Goal: Task Accomplishment & Management: Complete application form

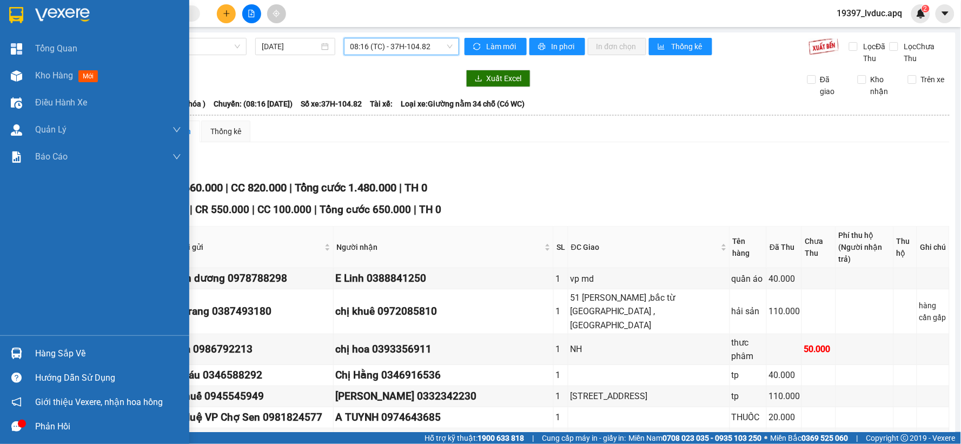
click at [52, 71] on span "Kho hàng" at bounding box center [54, 75] width 38 height 10
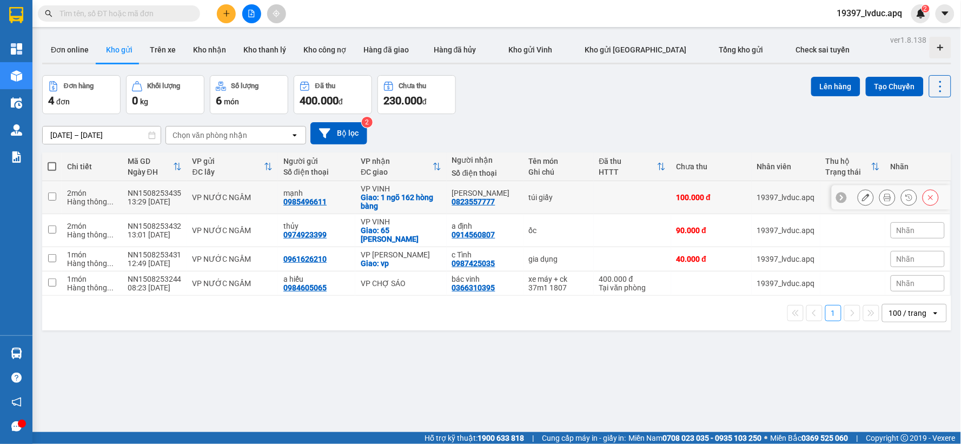
click at [387, 196] on div "Giao: 1 ngõ 162 hòng bàng" at bounding box center [401, 201] width 81 height 17
checkbox input "true"
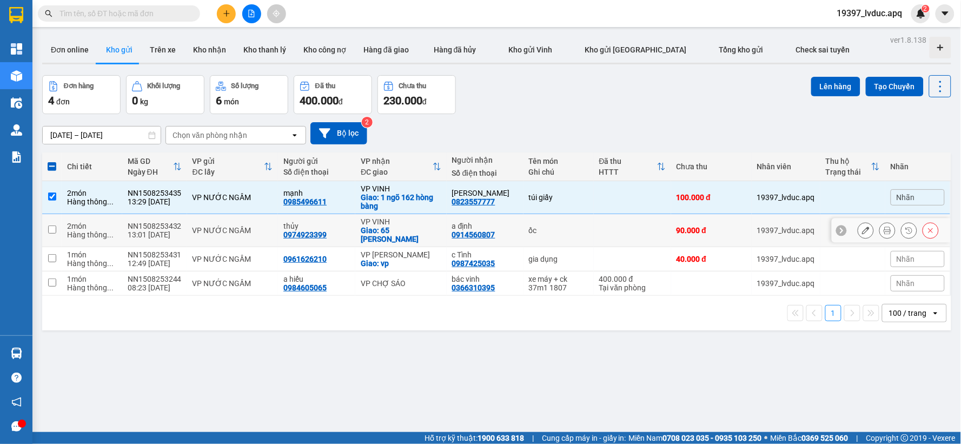
click at [403, 219] on div "VP VINH" at bounding box center [401, 221] width 81 height 9
checkbox input "true"
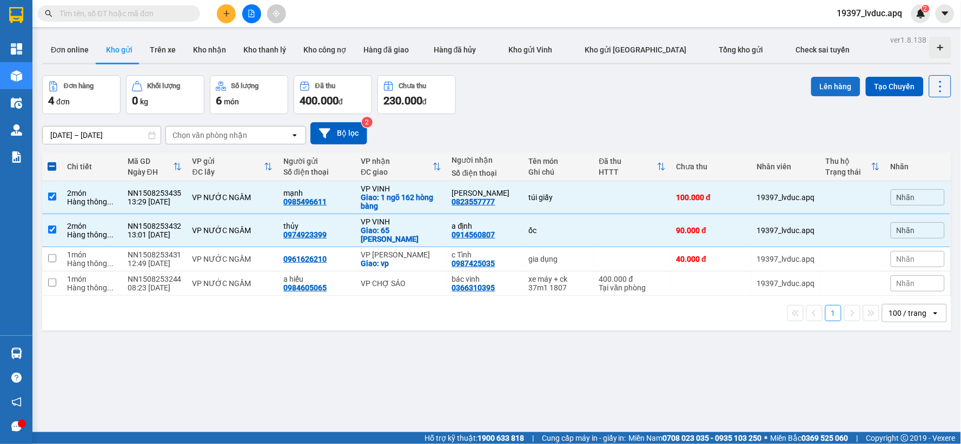
click at [815, 86] on button "Lên hàng" at bounding box center [835, 86] width 49 height 19
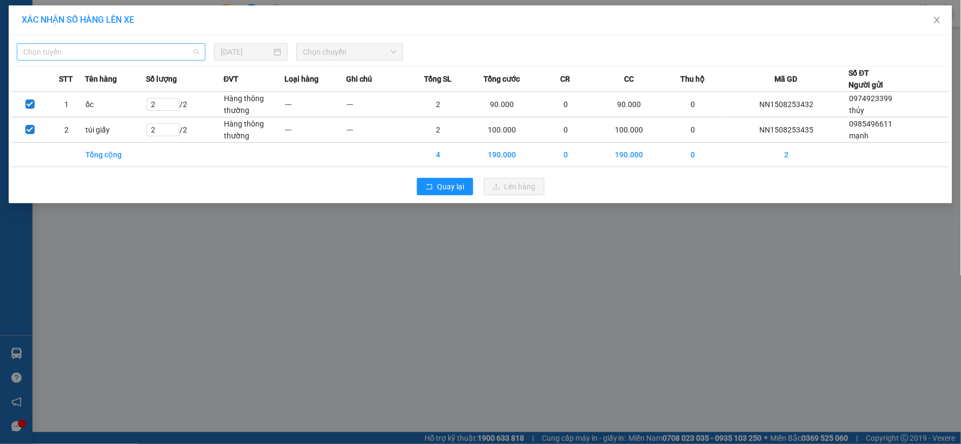
drag, startPoint x: 181, startPoint y: 44, endPoint x: 155, endPoint y: 70, distance: 36.3
click at [177, 46] on span "Chọn tuyến" at bounding box center [111, 52] width 176 height 16
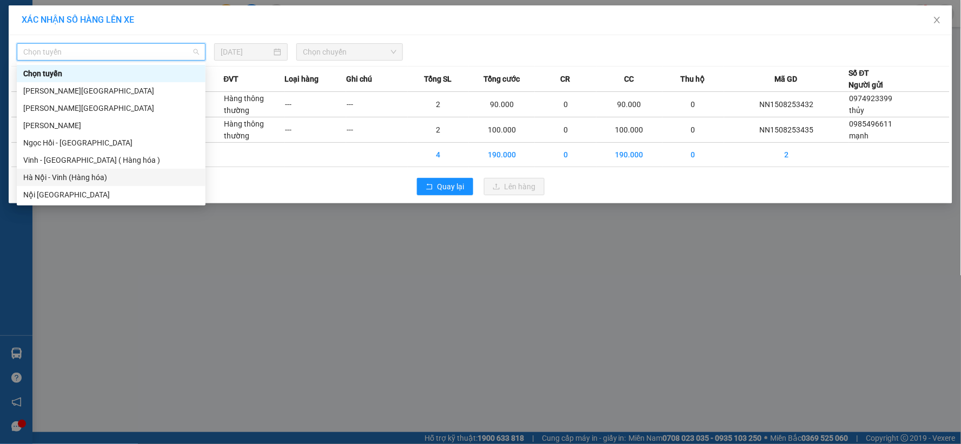
click at [90, 168] on div "Vinh - [GEOGRAPHIC_DATA] ( Hàng hóa )" at bounding box center [111, 159] width 189 height 17
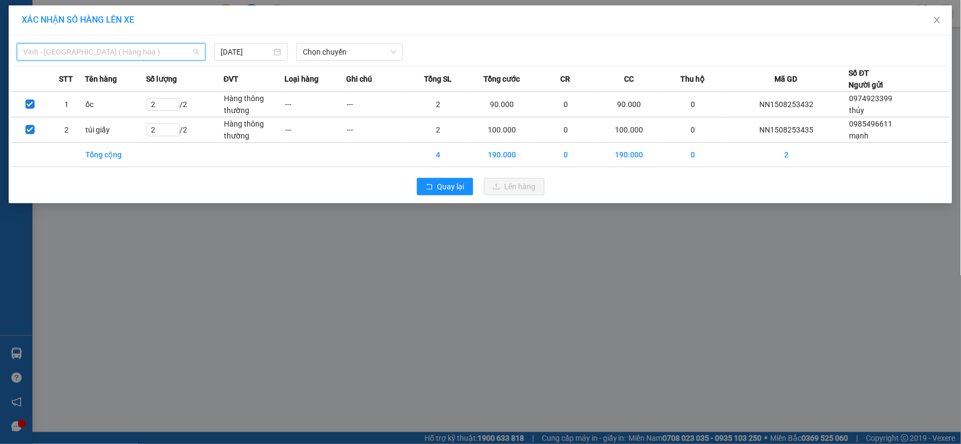
click at [161, 58] on span "Vinh - [GEOGRAPHIC_DATA] ( Hàng hóa )" at bounding box center [111, 52] width 176 height 16
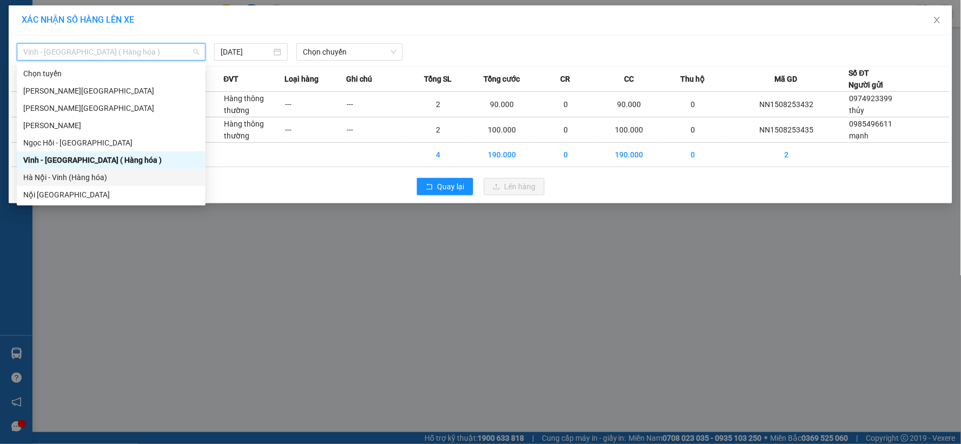
click at [117, 174] on div "Hà Nội - Vinh (Hàng hóa)" at bounding box center [111, 177] width 176 height 12
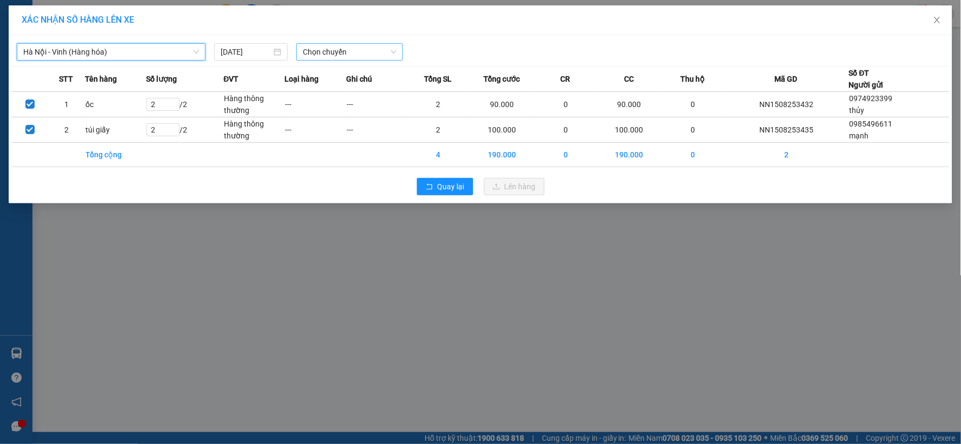
click at [348, 56] on span "Chọn chuyến" at bounding box center [350, 52] width 94 height 16
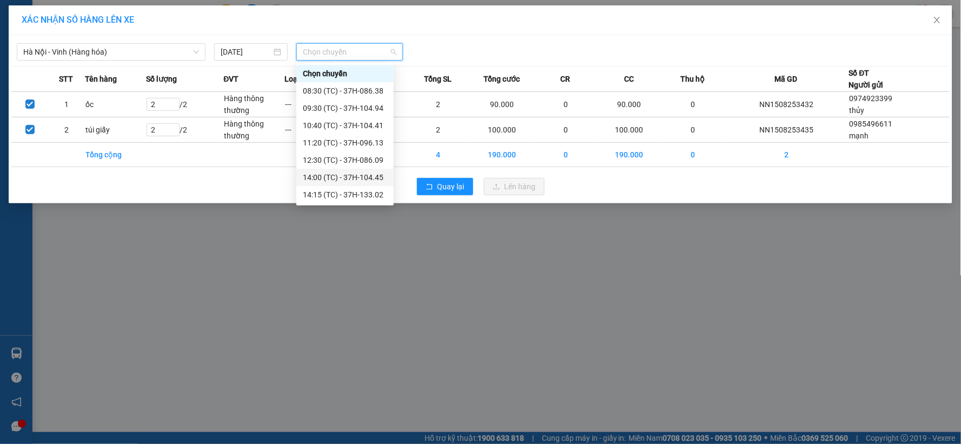
drag, startPoint x: 355, startPoint y: 177, endPoint x: 441, endPoint y: 179, distance: 86.0
click at [355, 179] on div "14:00 (TC) - 37H-104.45" at bounding box center [345, 177] width 84 height 12
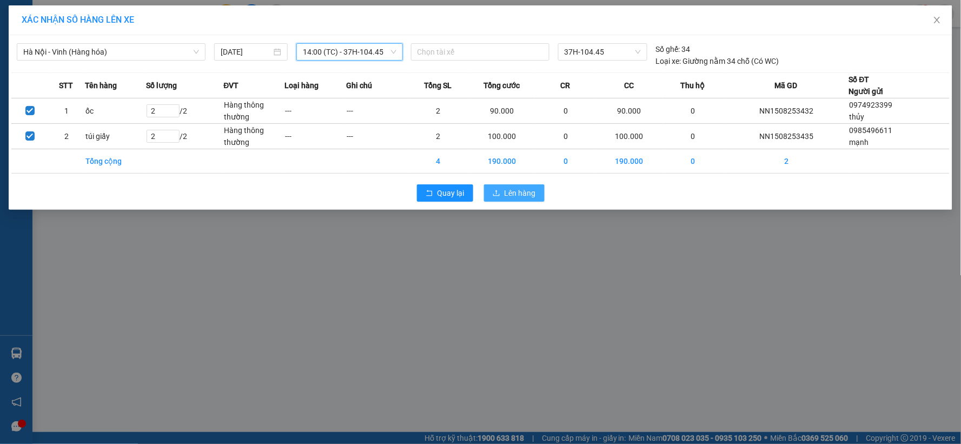
click at [499, 187] on button "Lên hàng" at bounding box center [514, 192] width 61 height 17
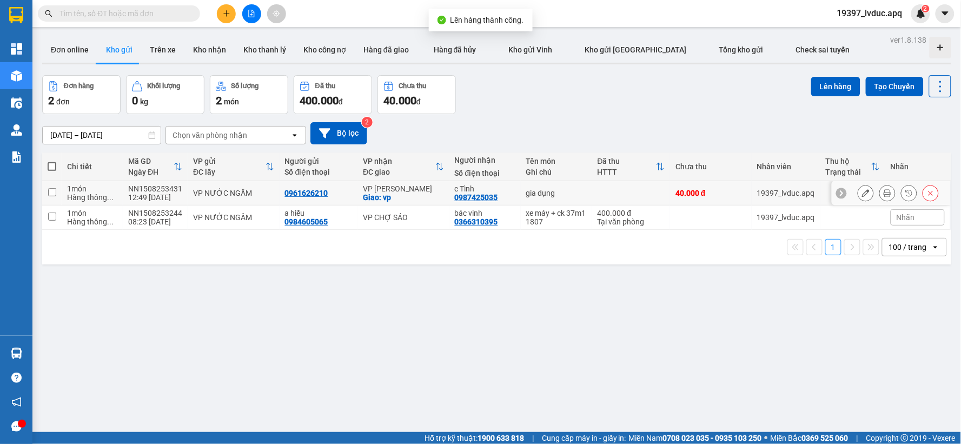
click at [420, 197] on div "Giao: vp" at bounding box center [403, 197] width 81 height 9
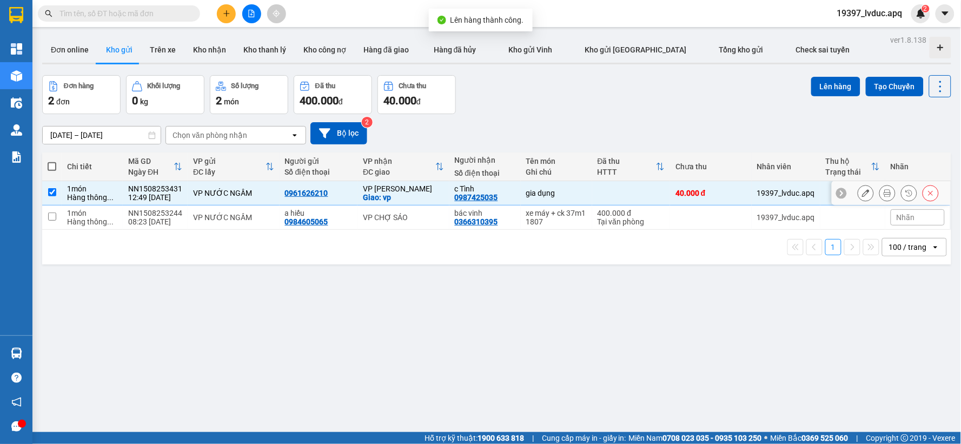
checkbox input "true"
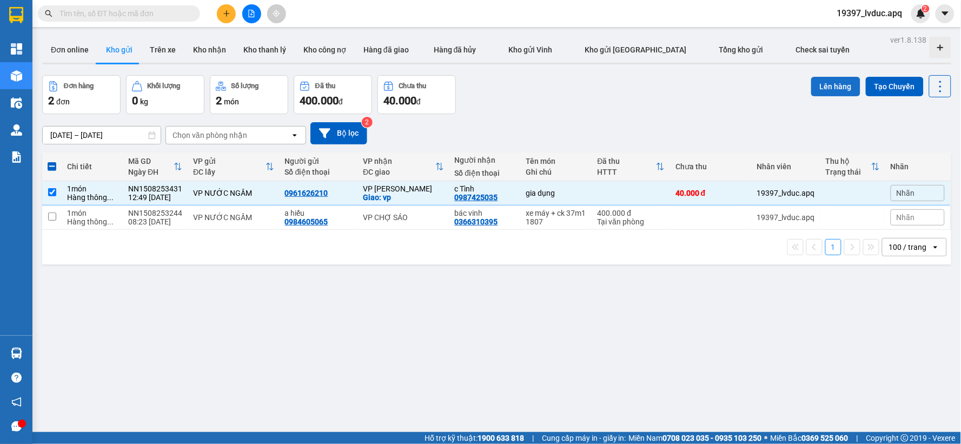
click at [811, 81] on button "Lên hàng" at bounding box center [835, 86] width 49 height 19
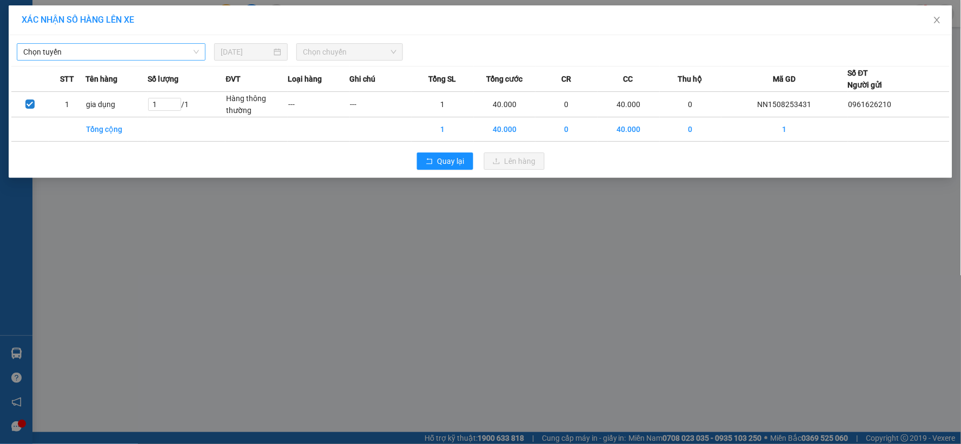
click at [77, 57] on span "Chọn tuyến" at bounding box center [111, 52] width 176 height 16
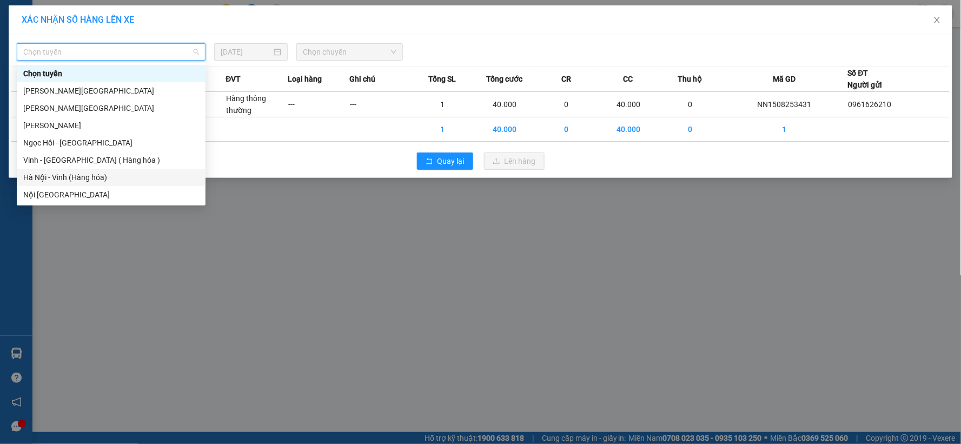
click at [60, 173] on div "Hà Nội - Vinh (Hàng hóa)" at bounding box center [111, 177] width 176 height 12
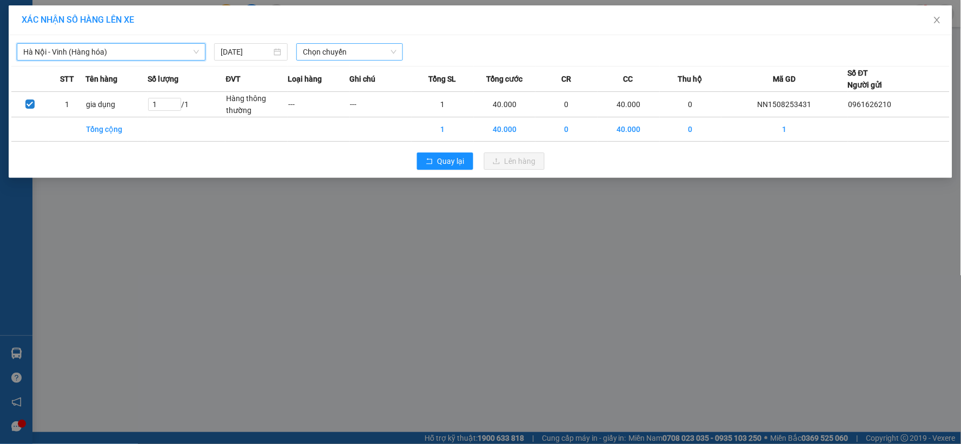
click at [339, 51] on span "Chọn chuyến" at bounding box center [350, 52] width 94 height 16
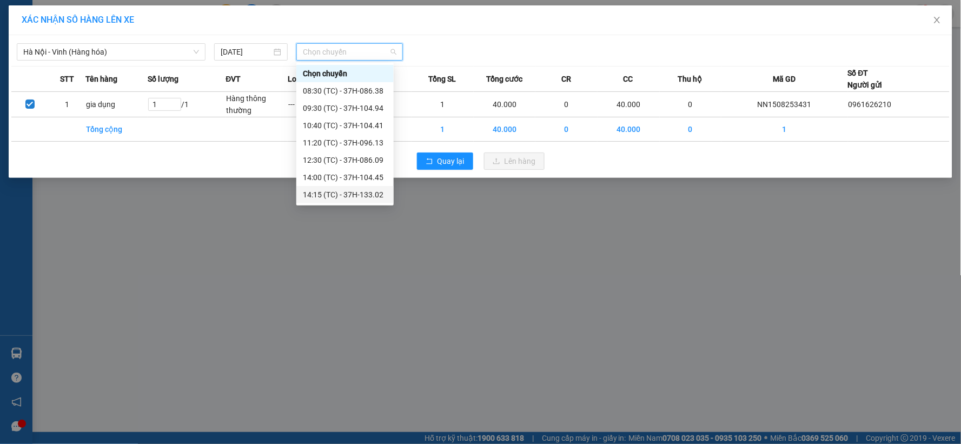
click at [358, 187] on div "14:15 (TC) - 37H-133.02" at bounding box center [344, 194] width 97 height 17
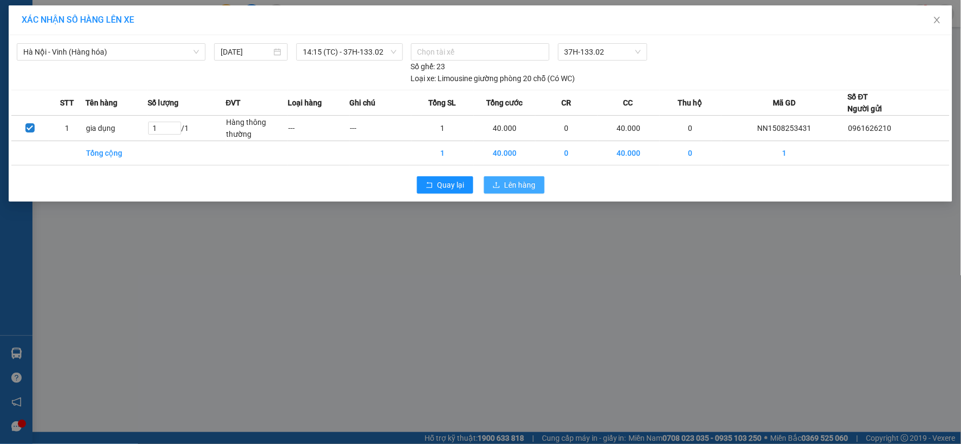
click at [515, 187] on span "Lên hàng" at bounding box center [519, 185] width 31 height 12
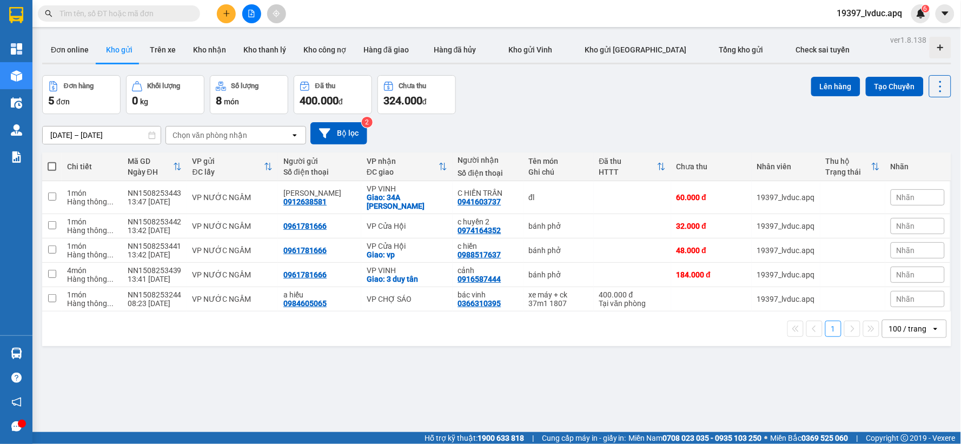
click at [248, 17] on button at bounding box center [251, 13] width 19 height 19
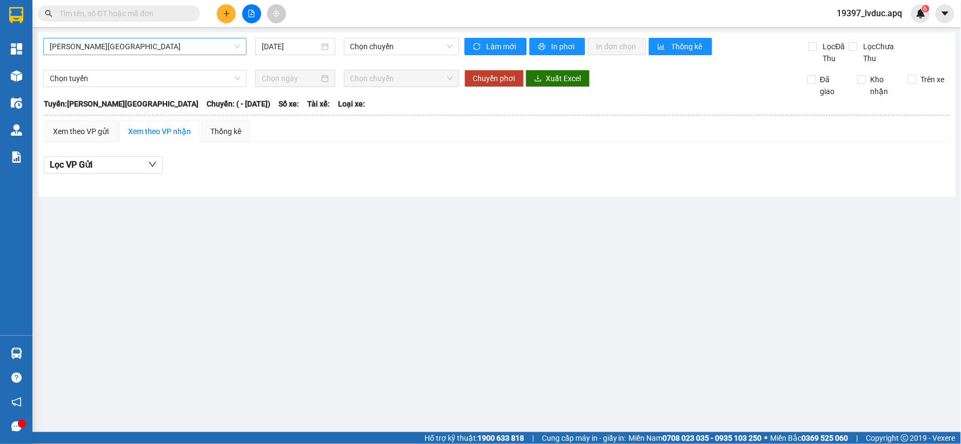
click at [151, 50] on span "[PERSON_NAME][GEOGRAPHIC_DATA]" at bounding box center [145, 46] width 190 height 16
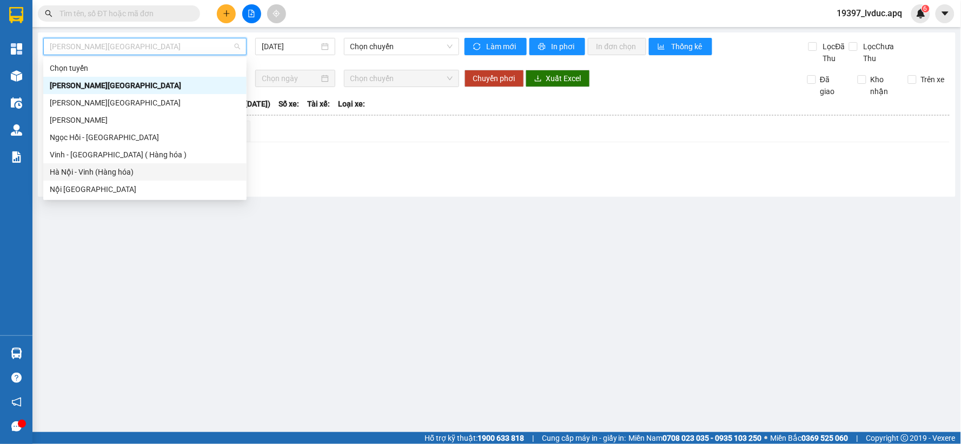
click at [120, 171] on div "Hà Nội - Vinh (Hàng hóa)" at bounding box center [145, 172] width 190 height 12
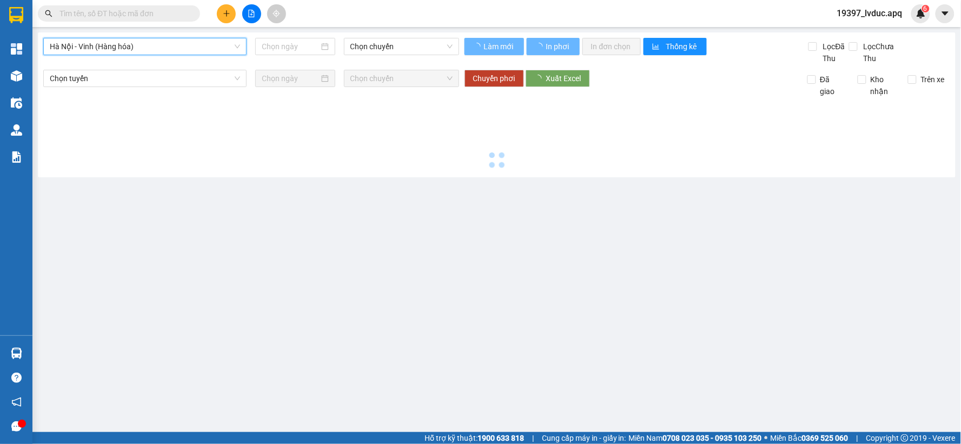
type input "[DATE]"
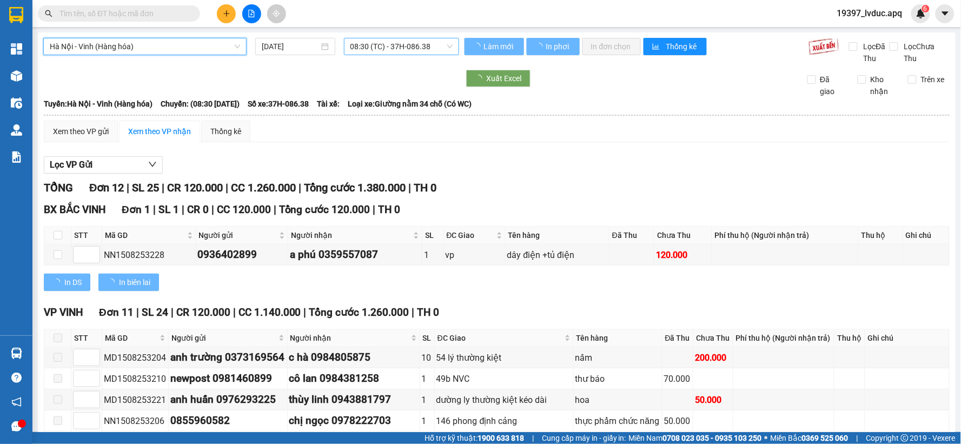
click at [419, 42] on span "08:30 (TC) - 37H-086.38" at bounding box center [401, 46] width 102 height 16
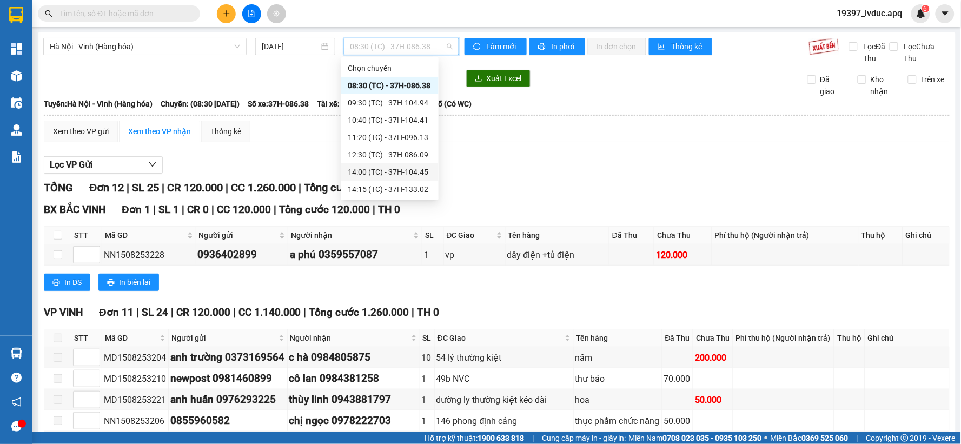
click at [407, 173] on div "14:00 (TC) - 37H-104.45" at bounding box center [390, 172] width 84 height 12
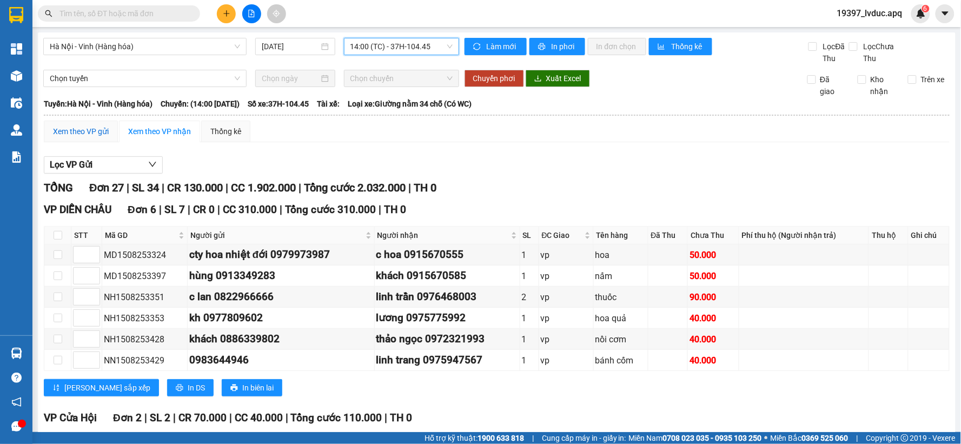
click at [81, 136] on div "Xem theo VP gửi" at bounding box center [81, 131] width 56 height 12
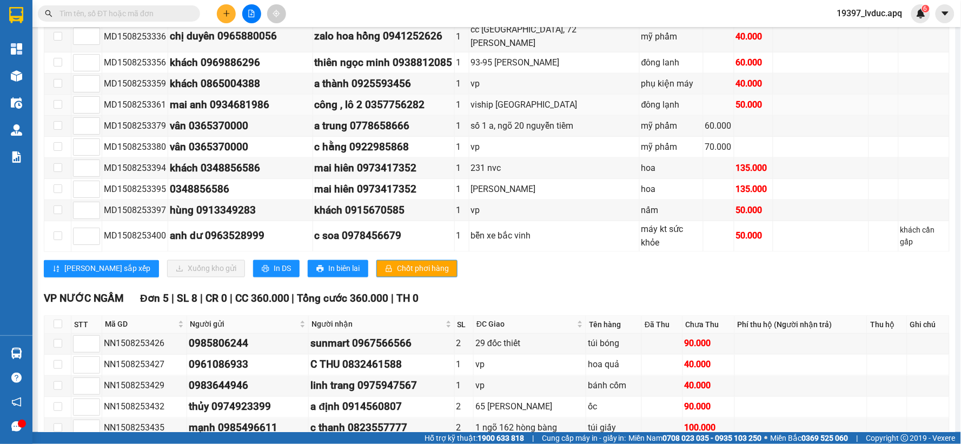
scroll to position [420, 0]
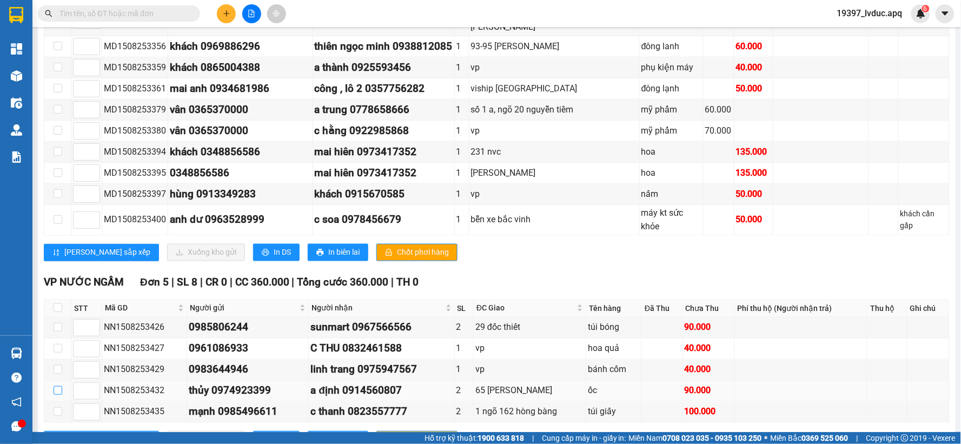
click at [59, 386] on input "checkbox" at bounding box center [58, 390] width 9 height 9
checkbox input "true"
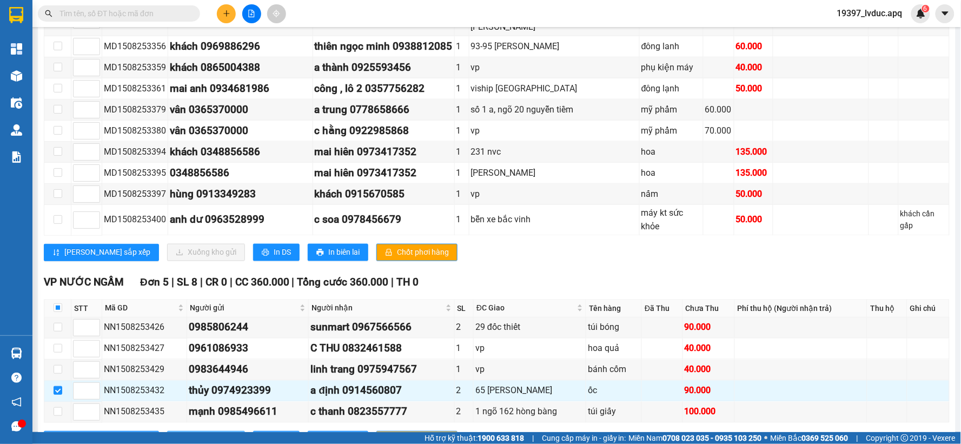
click at [188, 434] on span "Xuống kho gửi" at bounding box center [212, 440] width 49 height 12
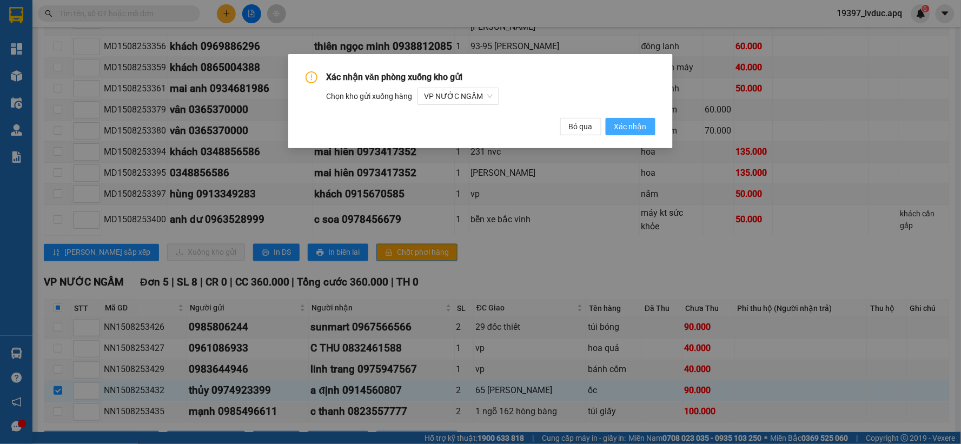
click at [634, 129] on span "Xác nhận" at bounding box center [630, 127] width 32 height 12
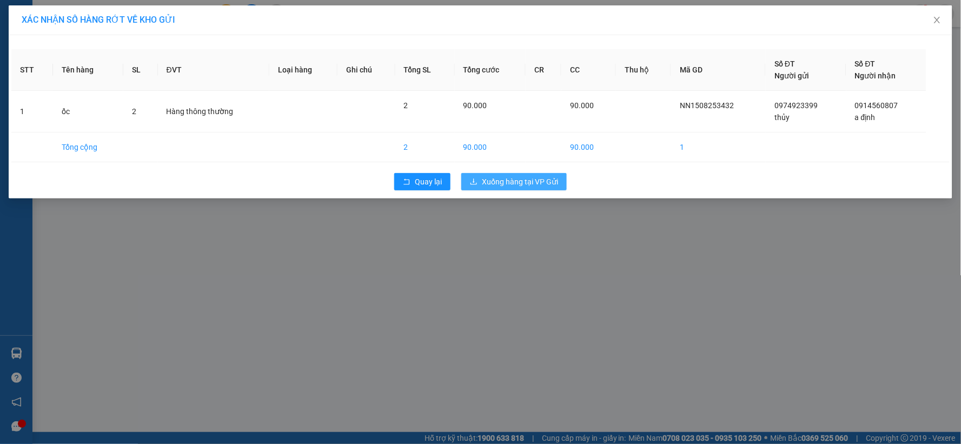
click at [477, 184] on icon "download" at bounding box center [474, 182] width 8 height 8
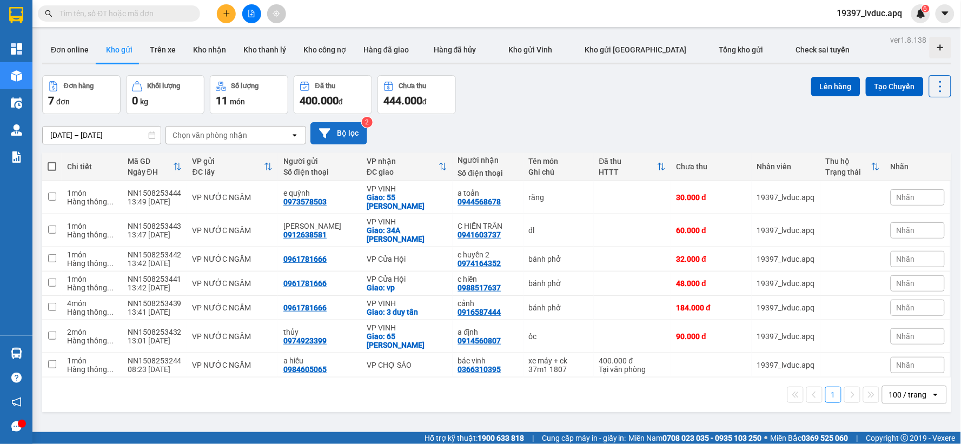
click at [363, 136] on button "Bộ lọc" at bounding box center [338, 133] width 57 height 22
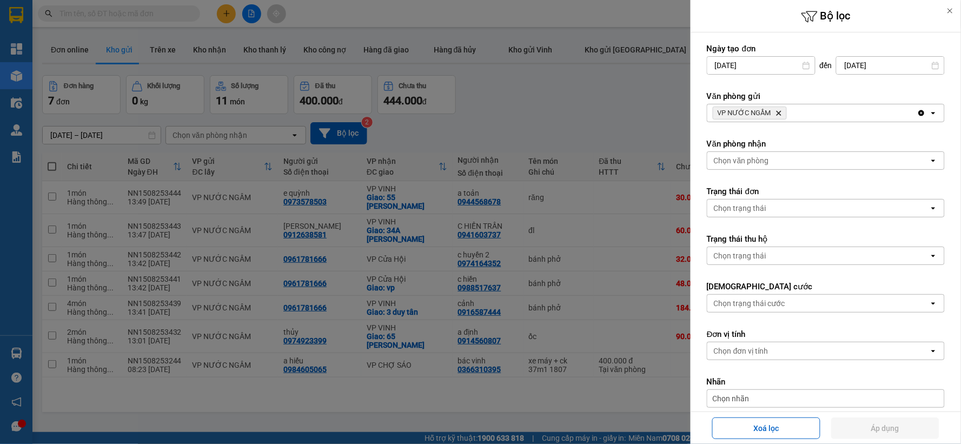
click at [779, 110] on icon "Delete" at bounding box center [778, 113] width 6 height 6
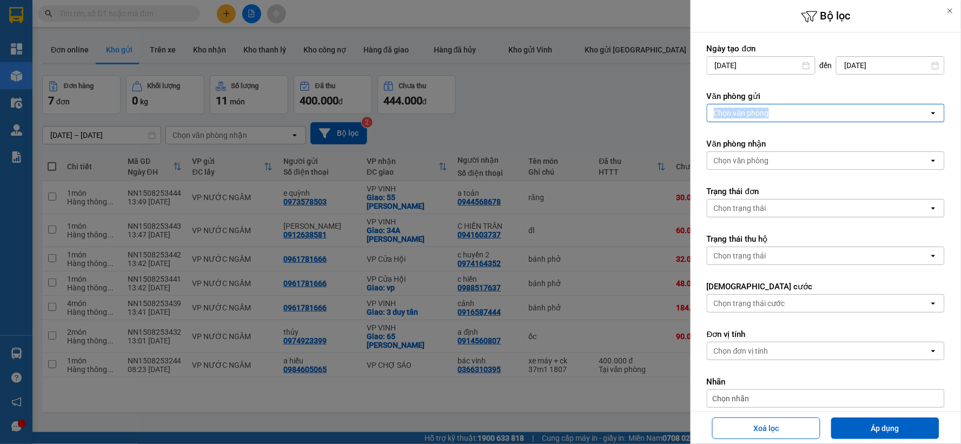
click at [779, 110] on div "Chọn văn phòng" at bounding box center [818, 112] width 222 height 17
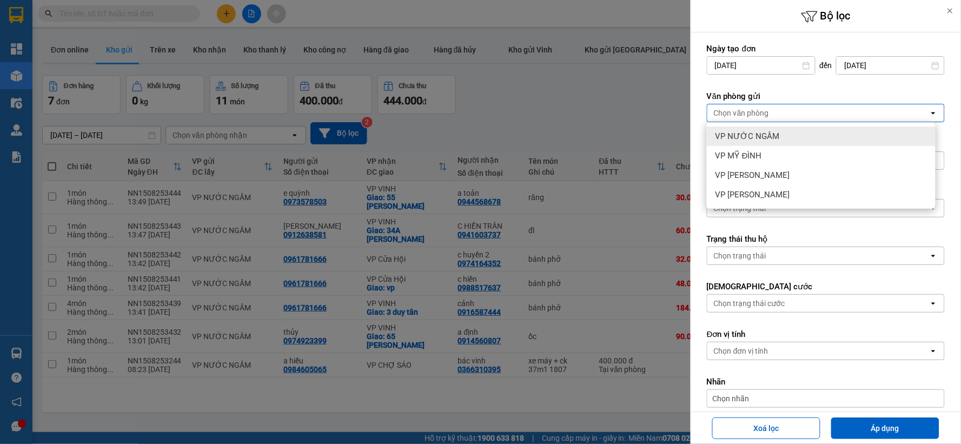
click at [771, 142] on div "VP NƯỚC NGẦM" at bounding box center [821, 135] width 229 height 19
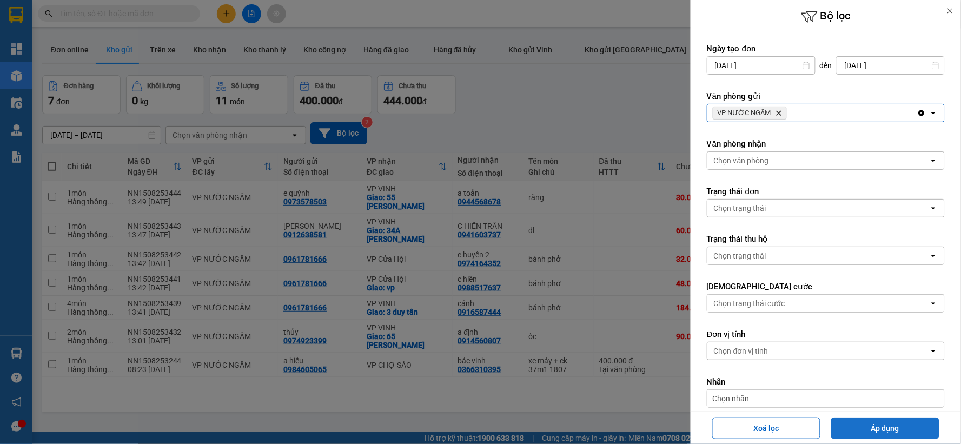
click at [859, 418] on button "Áp dụng" at bounding box center [885, 428] width 108 height 22
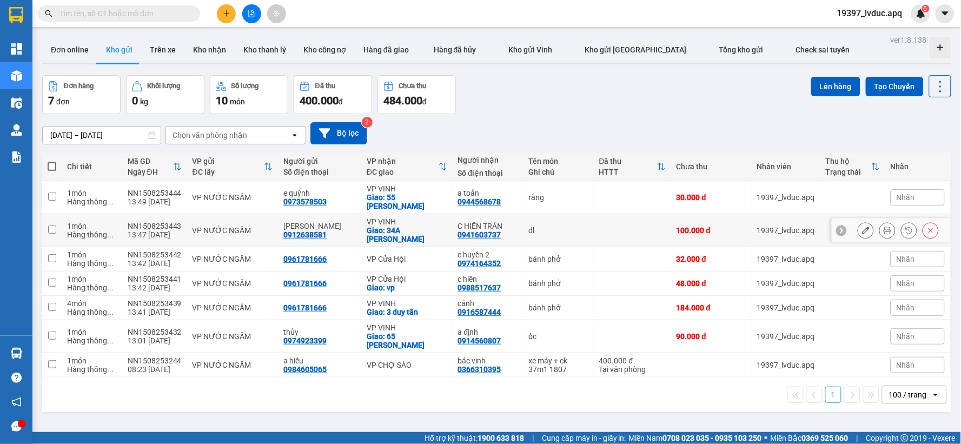
click at [476, 222] on div "C HIỀN TRẦN" at bounding box center [488, 226] width 60 height 9
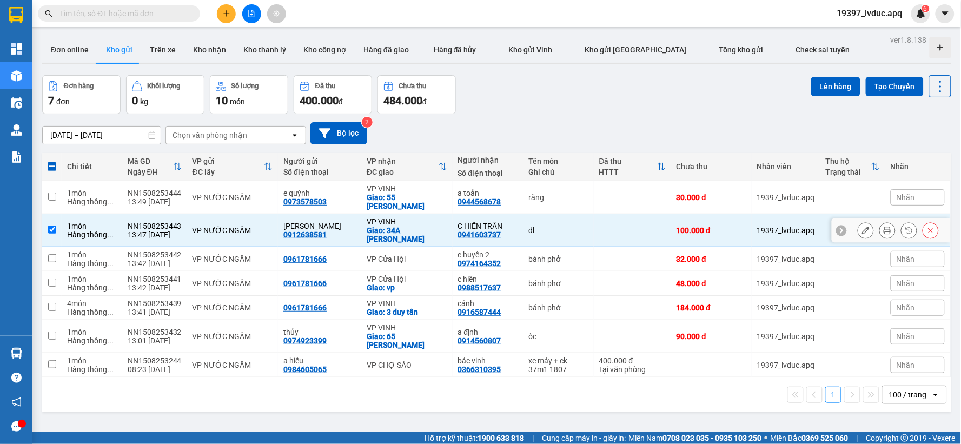
click at [439, 215] on td "VP VINH Giao: 34A KIM ĐỒNG" at bounding box center [406, 230] width 91 height 33
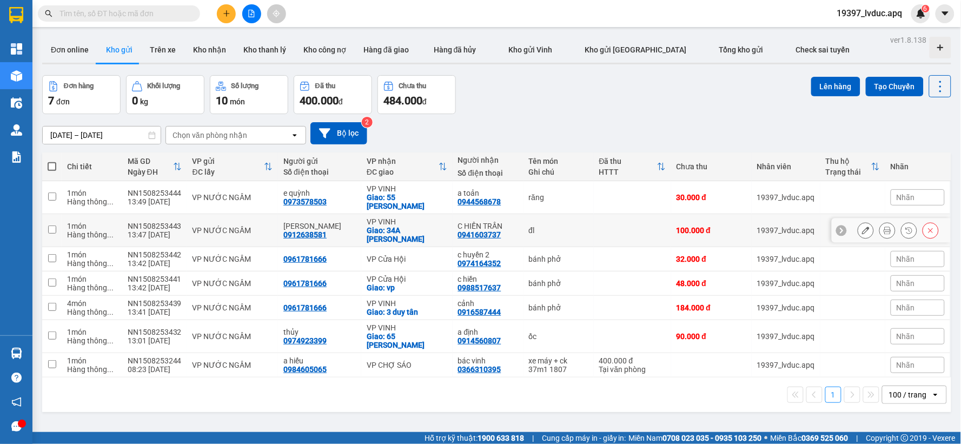
click at [439, 215] on td "VP VINH Giao: 34A KIM ĐỒNG" at bounding box center [406, 230] width 91 height 33
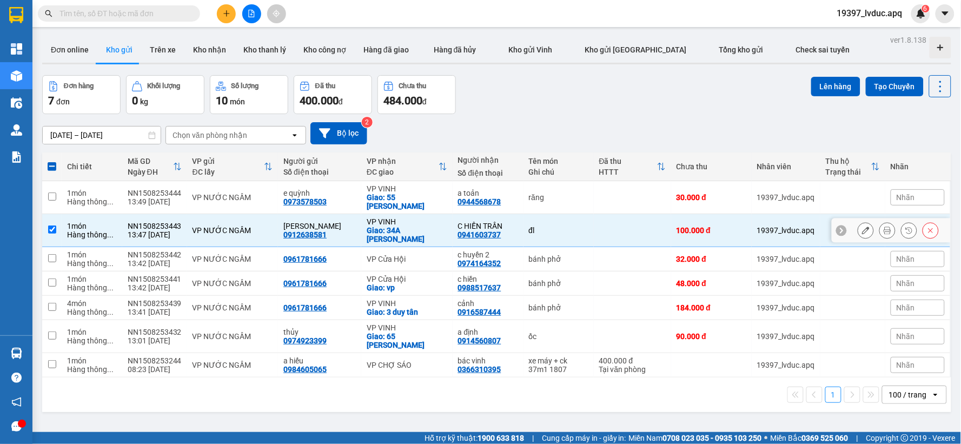
click at [436, 217] on div "VP VINH" at bounding box center [407, 221] width 81 height 9
checkbox input "false"
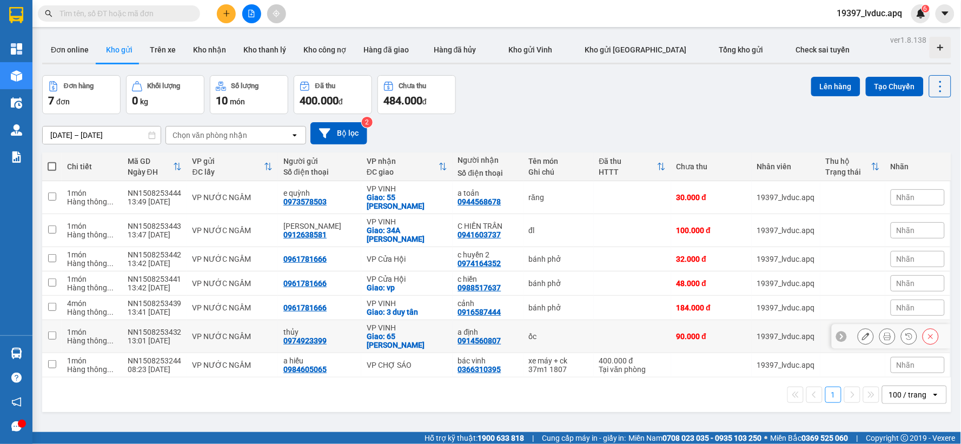
click at [331, 328] on div "thủy" at bounding box center [319, 332] width 72 height 9
checkbox input "true"
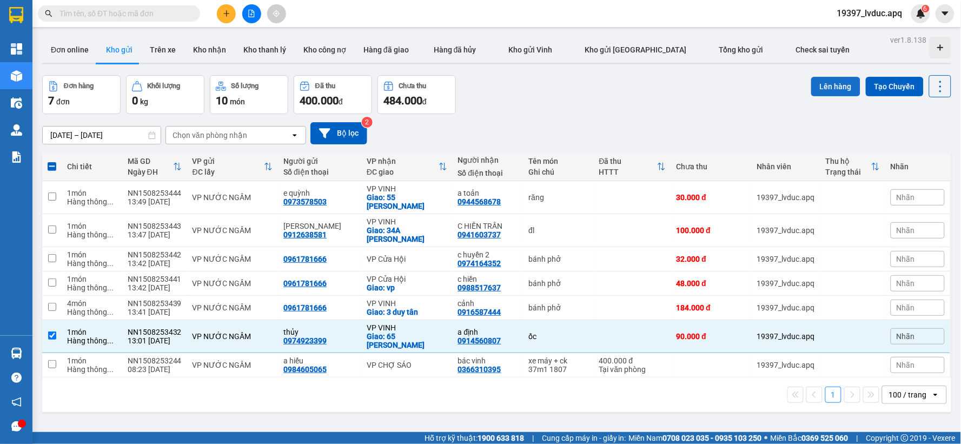
click at [829, 86] on button "Lên hàng" at bounding box center [835, 86] width 49 height 19
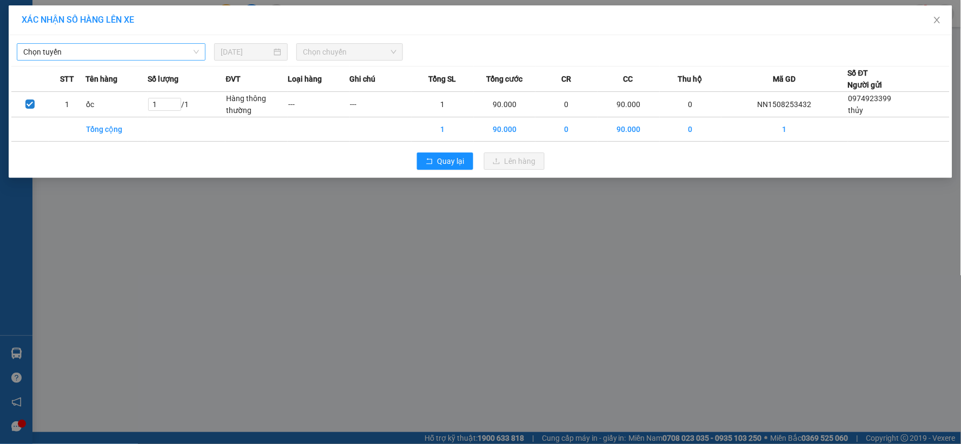
click at [157, 48] on span "Chọn tuyến" at bounding box center [111, 52] width 176 height 16
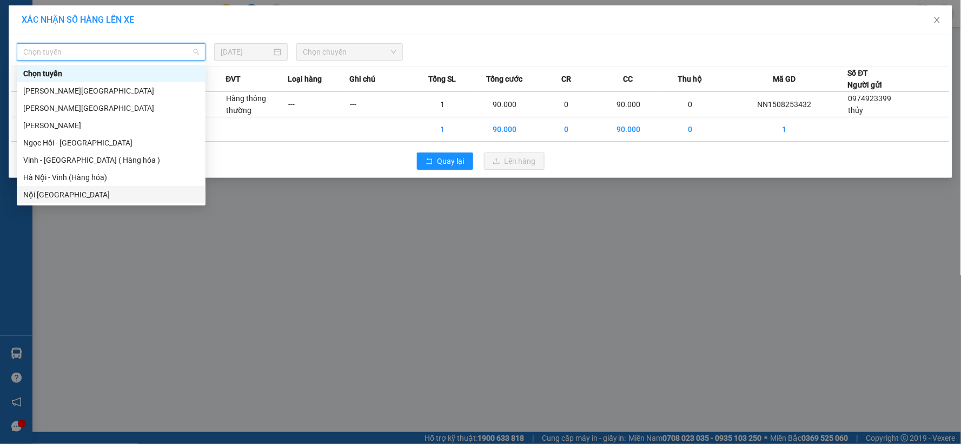
click at [77, 182] on div "Hà Nội - Vinh (Hàng hóa)" at bounding box center [111, 177] width 176 height 12
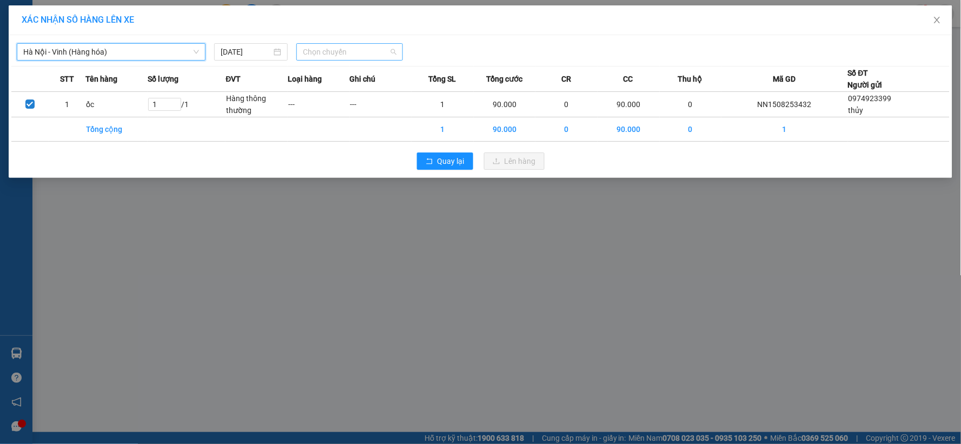
click at [339, 46] on span "Chọn chuyến" at bounding box center [350, 52] width 94 height 16
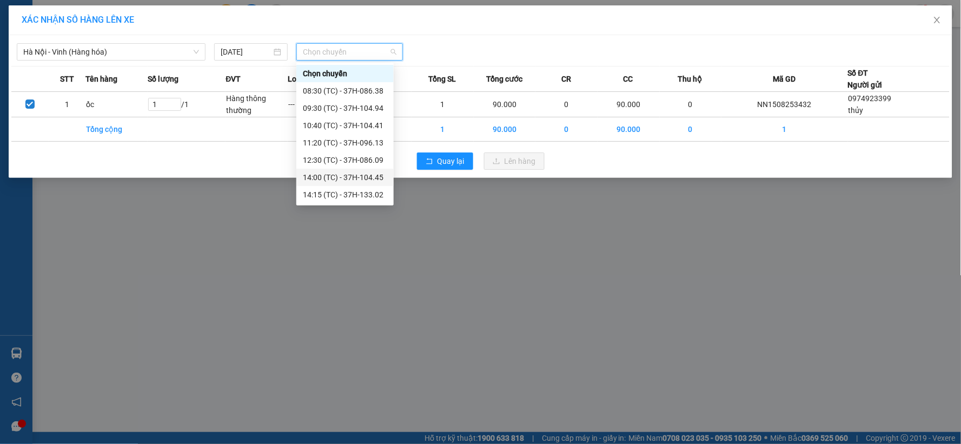
drag, startPoint x: 358, startPoint y: 179, endPoint x: 366, endPoint y: 179, distance: 8.1
click at [358, 179] on div "14:00 (TC) - 37H-104.45" at bounding box center [345, 177] width 84 height 12
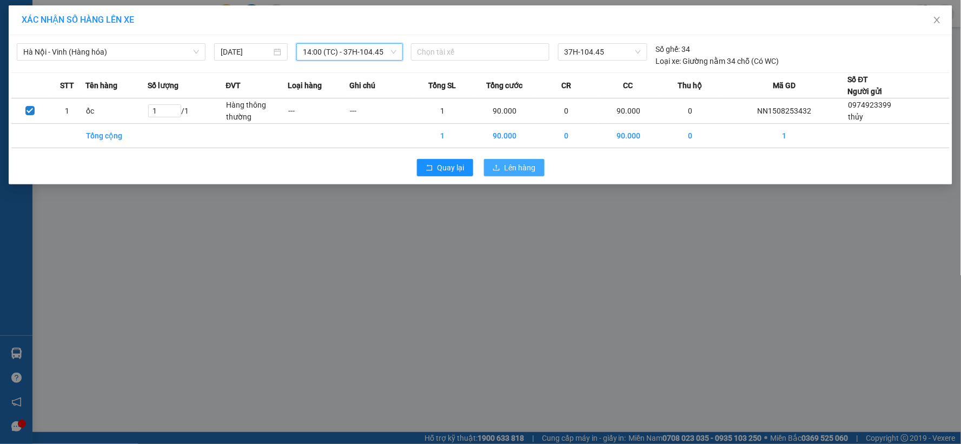
click at [497, 168] on icon "upload" at bounding box center [496, 168] width 8 height 8
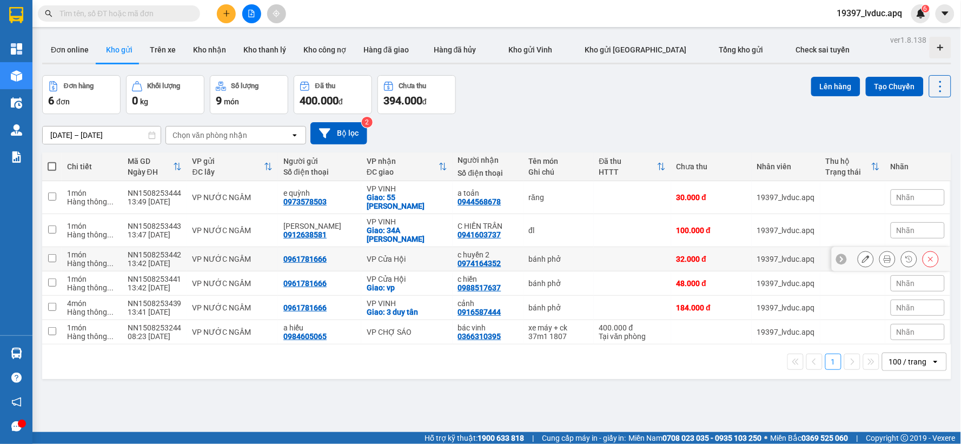
click at [395, 255] on div "VP Cửa Hội" at bounding box center [407, 259] width 81 height 9
checkbox input "true"
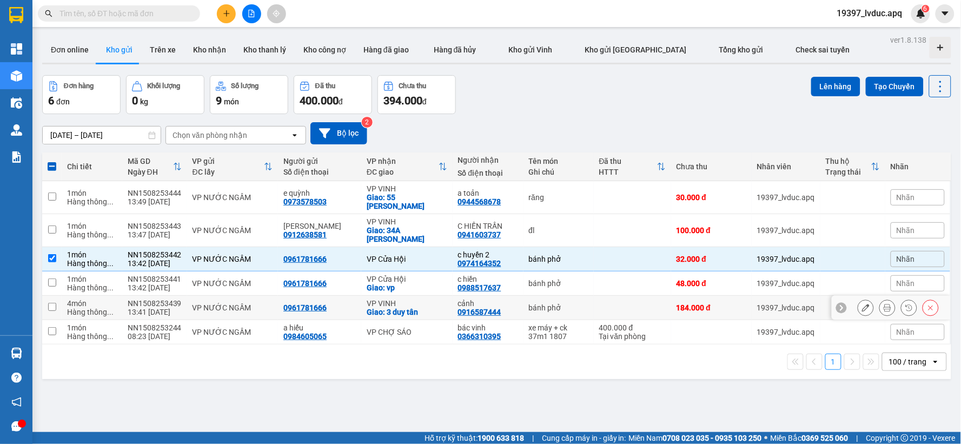
drag, startPoint x: 405, startPoint y: 287, endPoint x: 407, endPoint y: 277, distance: 10.3
click at [406, 299] on div "VP VINH" at bounding box center [407, 303] width 81 height 9
checkbox input "true"
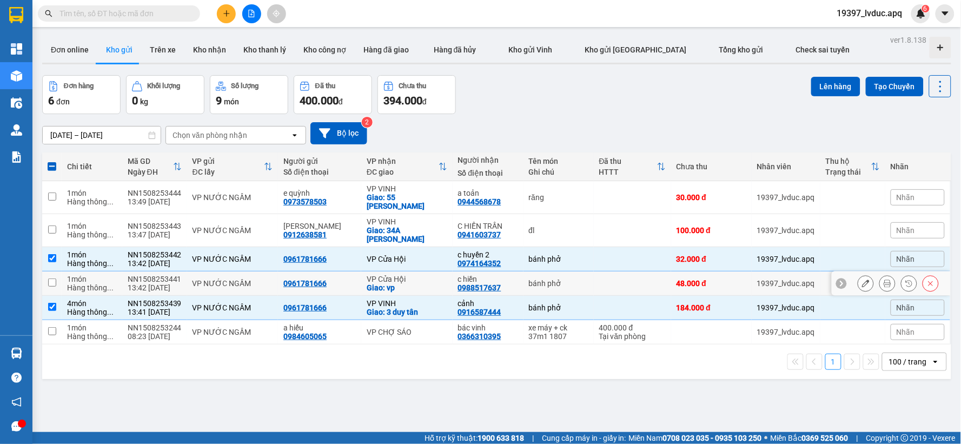
click at [410, 283] on div "Giao: vp" at bounding box center [407, 287] width 81 height 9
checkbox input "true"
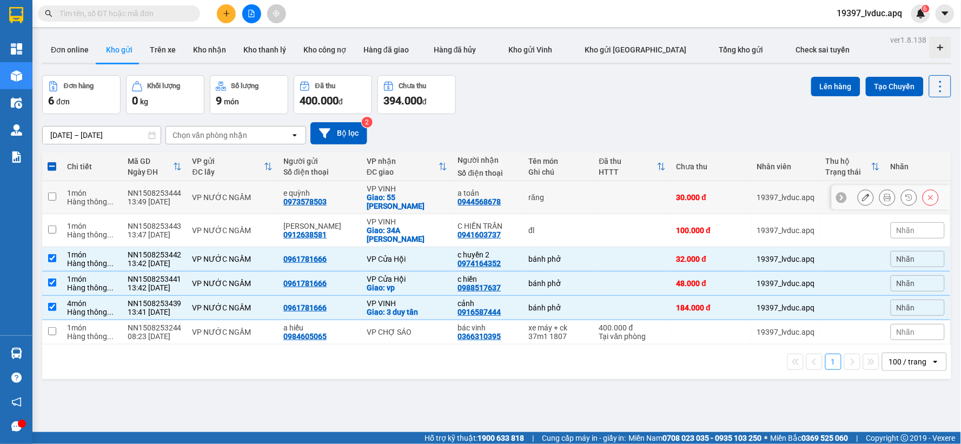
click at [443, 192] on td "VP VINH Giao: 55 ngô gia tự" at bounding box center [406, 197] width 91 height 33
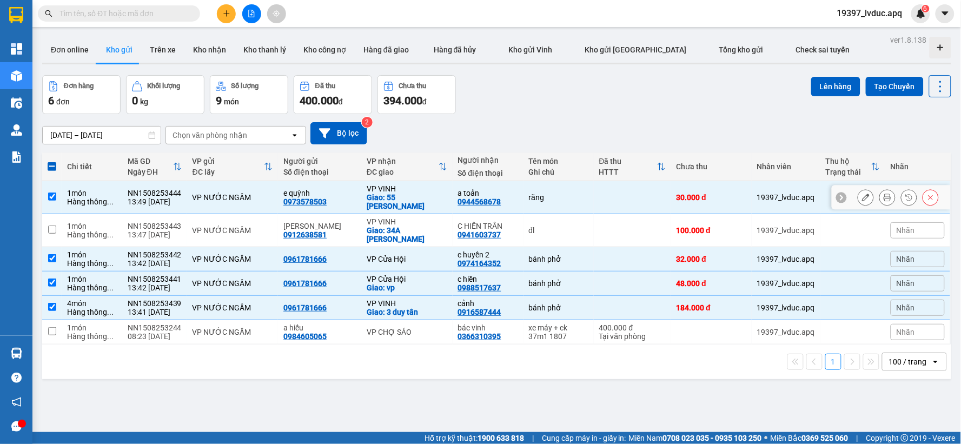
checkbox input "true"
click at [829, 83] on button "Lên hàng" at bounding box center [835, 86] width 49 height 19
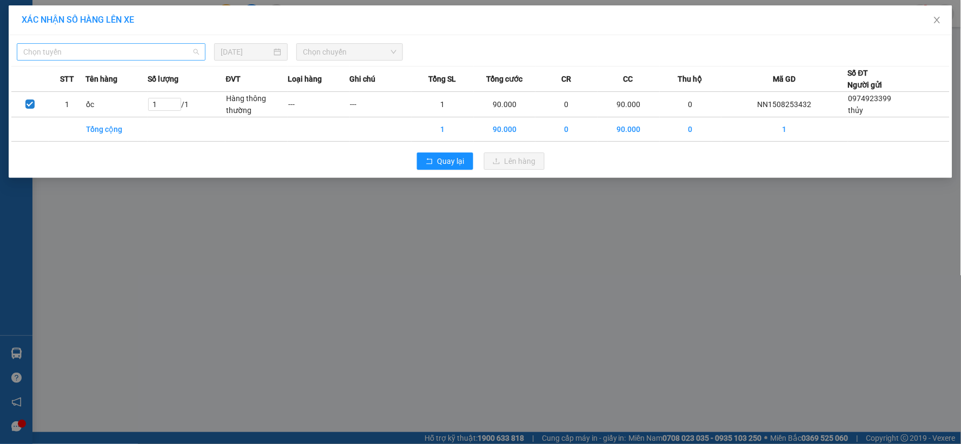
drag, startPoint x: 176, startPoint y: 52, endPoint x: 144, endPoint y: 119, distance: 74.0
click at [175, 52] on span "Chọn tuyến" at bounding box center [111, 52] width 176 height 16
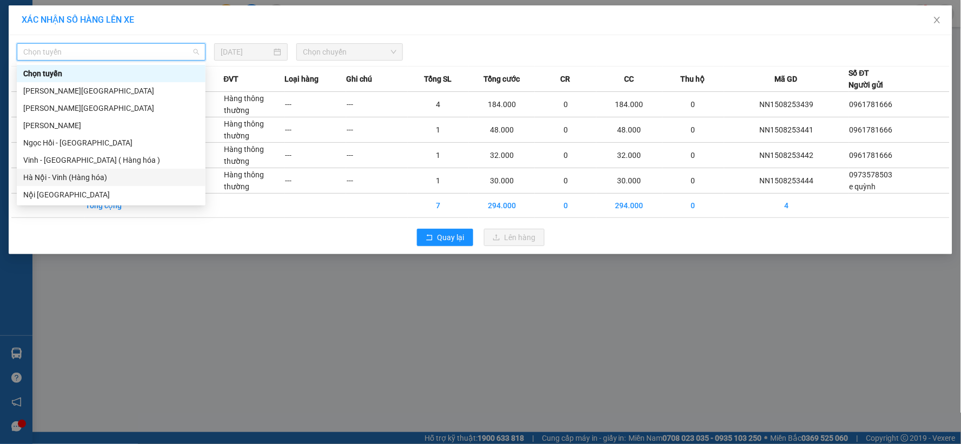
click at [122, 179] on div "Hà Nội - Vinh (Hàng hóa)" at bounding box center [111, 177] width 176 height 12
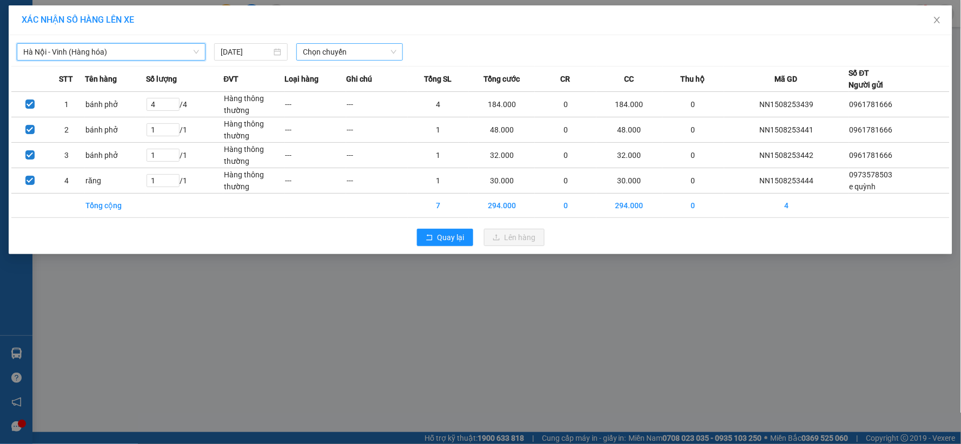
click at [350, 53] on span "Chọn chuyến" at bounding box center [350, 52] width 94 height 16
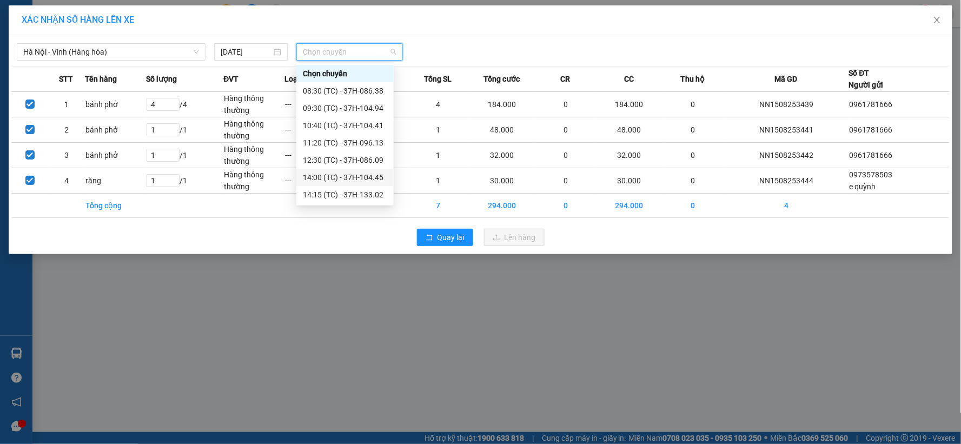
drag, startPoint x: 343, startPoint y: 174, endPoint x: 424, endPoint y: 197, distance: 84.9
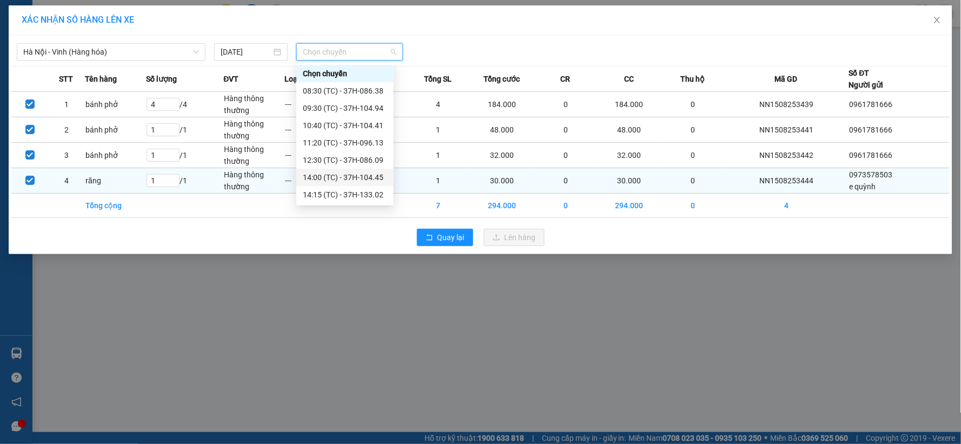
click at [344, 174] on div "14:00 (TC) - 37H-104.45" at bounding box center [345, 177] width 84 height 12
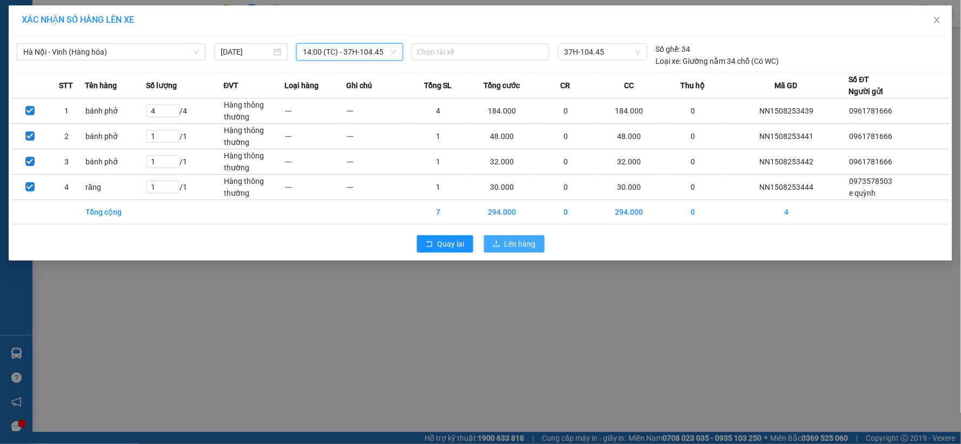
click at [507, 237] on button "Lên hàng" at bounding box center [514, 243] width 61 height 17
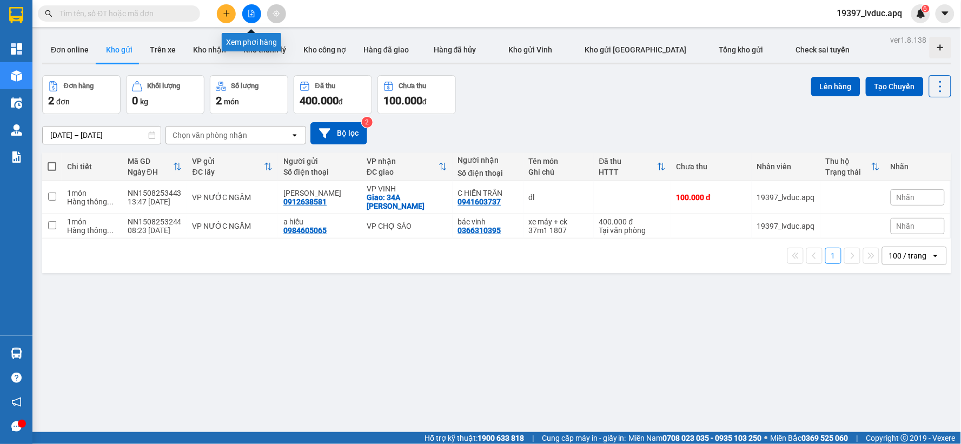
click at [255, 10] on icon "file-add" at bounding box center [252, 14] width 8 height 8
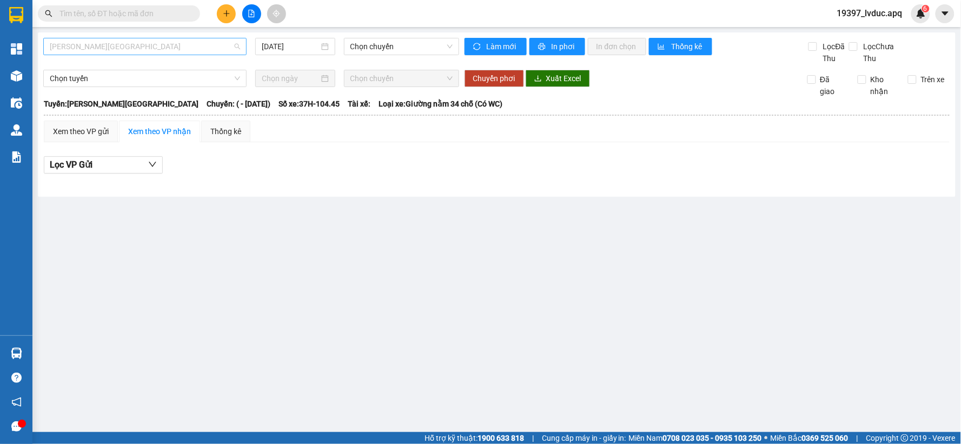
click at [128, 47] on span "[PERSON_NAME][GEOGRAPHIC_DATA]" at bounding box center [145, 46] width 190 height 16
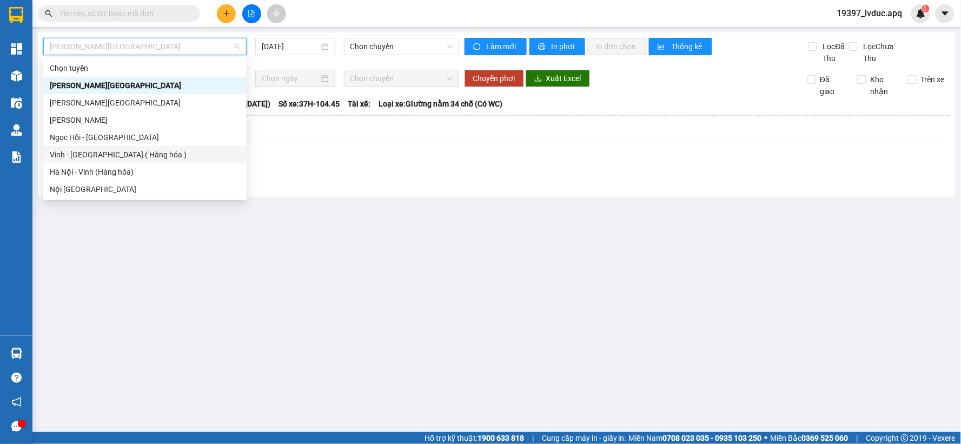
click at [144, 155] on div "Vinh - [GEOGRAPHIC_DATA] ( Hàng hóa )" at bounding box center [145, 155] width 190 height 12
type input "[DATE]"
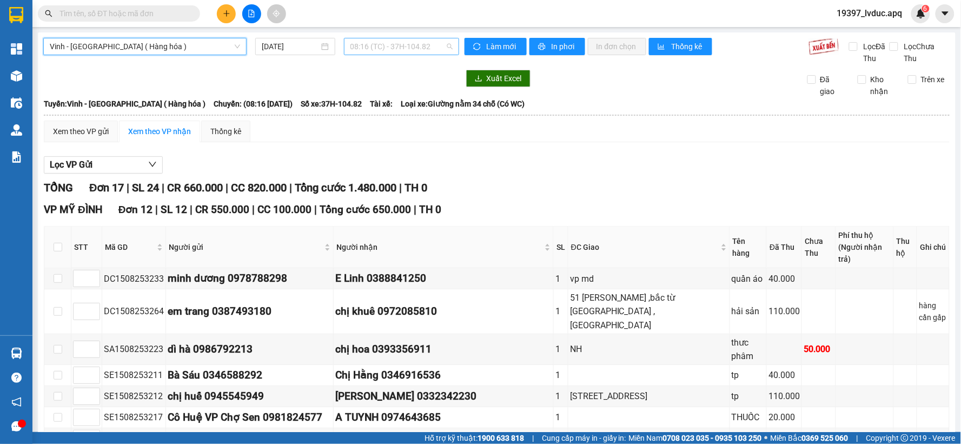
click at [376, 51] on span "08:16 (TC) - 37H-104.82" at bounding box center [401, 46] width 102 height 16
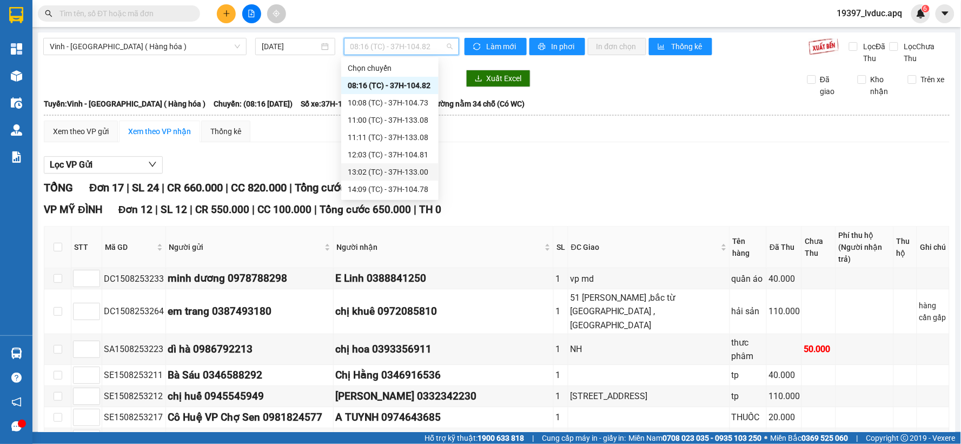
scroll to position [35, 0]
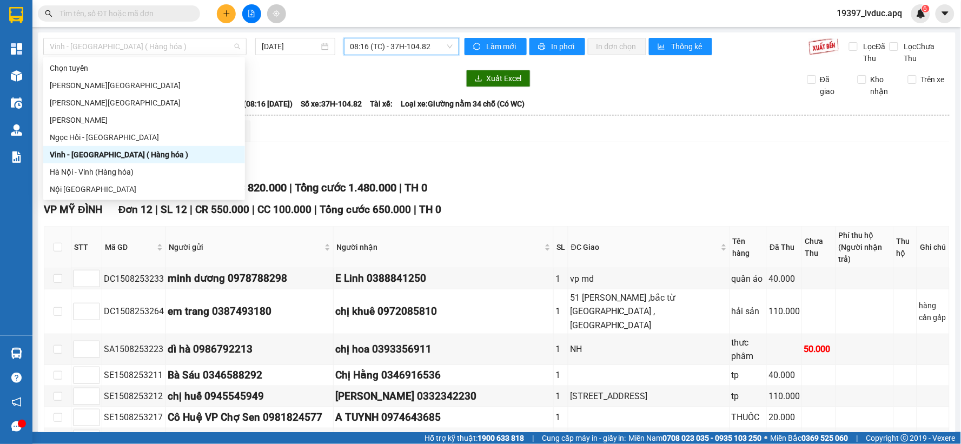
drag, startPoint x: 60, startPoint y: 44, endPoint x: 94, endPoint y: 148, distance: 108.7
click at [60, 45] on span "Vinh - [GEOGRAPHIC_DATA] ( Hàng hóa )" at bounding box center [145, 46] width 190 height 16
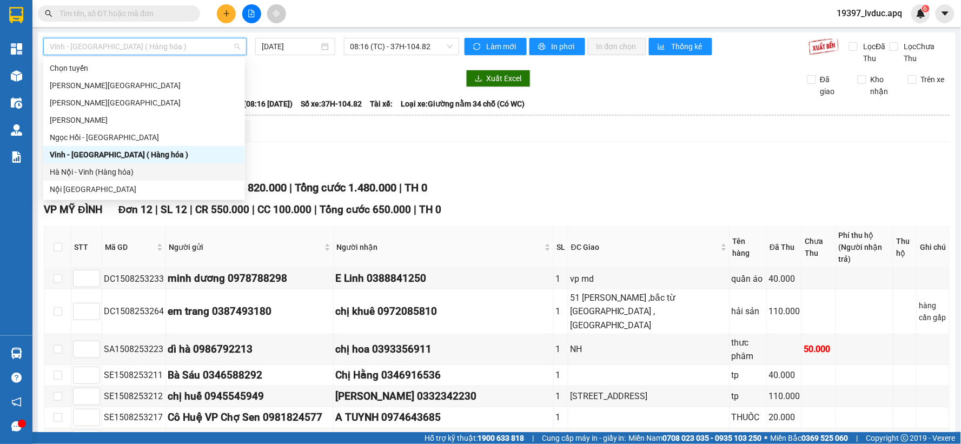
click at [92, 170] on div "Hà Nội - Vinh (Hàng hóa)" at bounding box center [144, 172] width 189 height 12
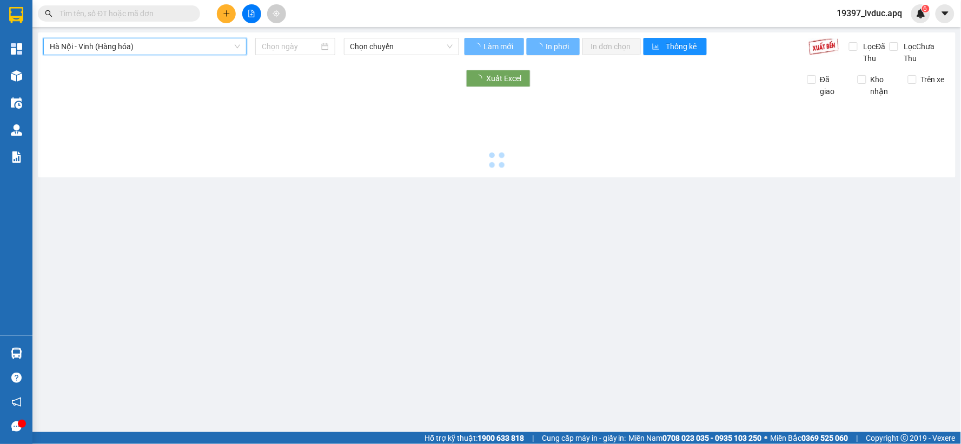
type input "[DATE]"
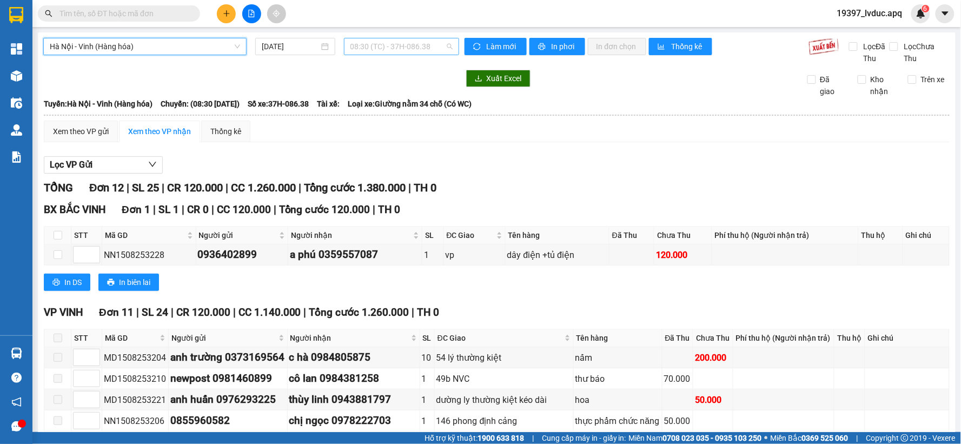
click at [414, 44] on span "08:30 (TC) - 37H-086.38" at bounding box center [401, 46] width 102 height 16
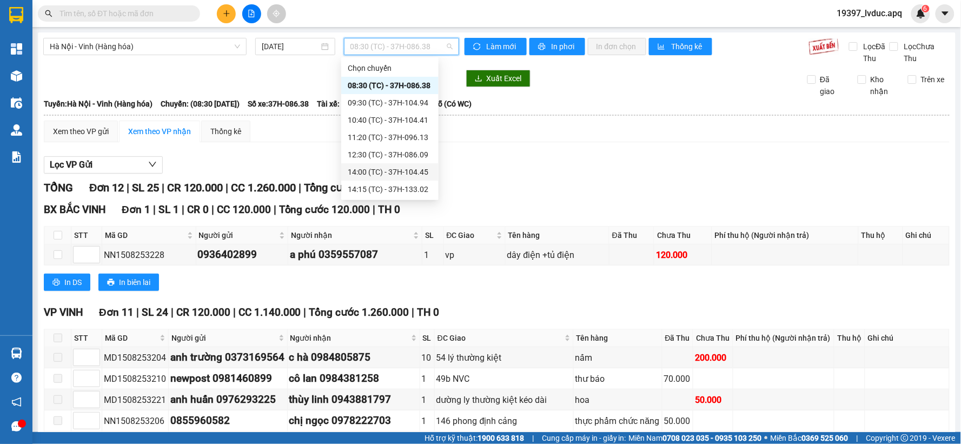
click at [407, 174] on div "14:00 (TC) - 37H-104.45" at bounding box center [390, 172] width 84 height 12
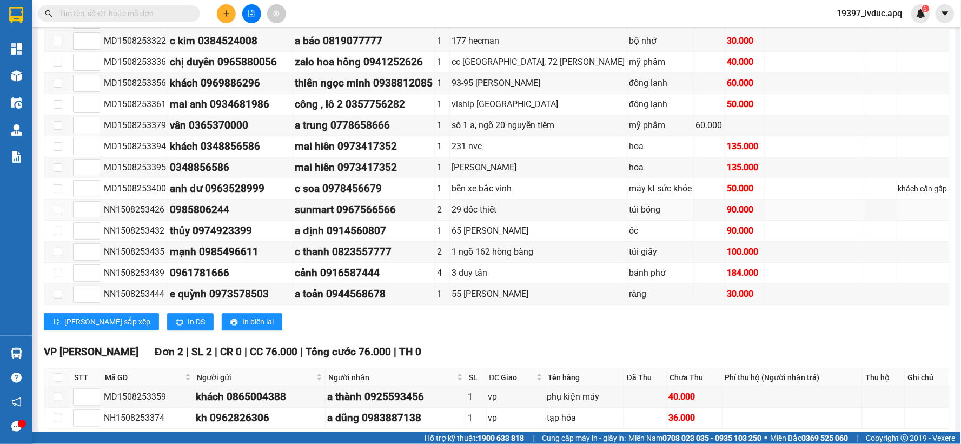
scroll to position [772, 0]
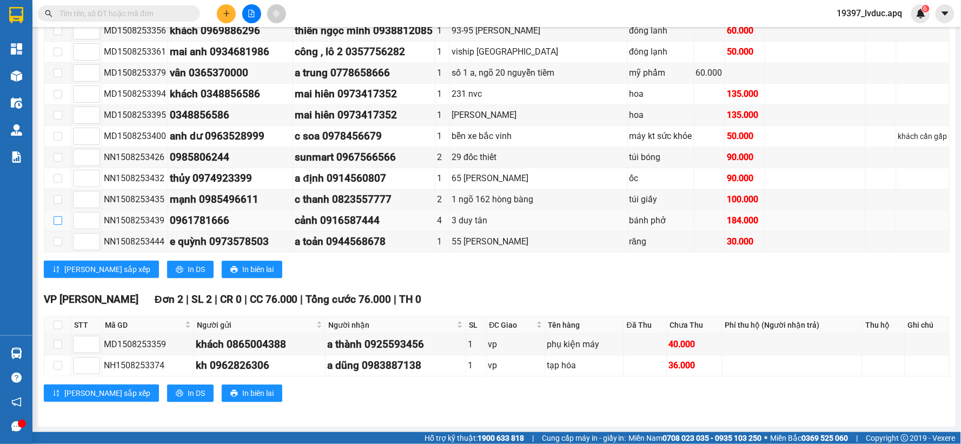
click at [57, 222] on input "checkbox" at bounding box center [58, 220] width 9 height 9
checkbox input "true"
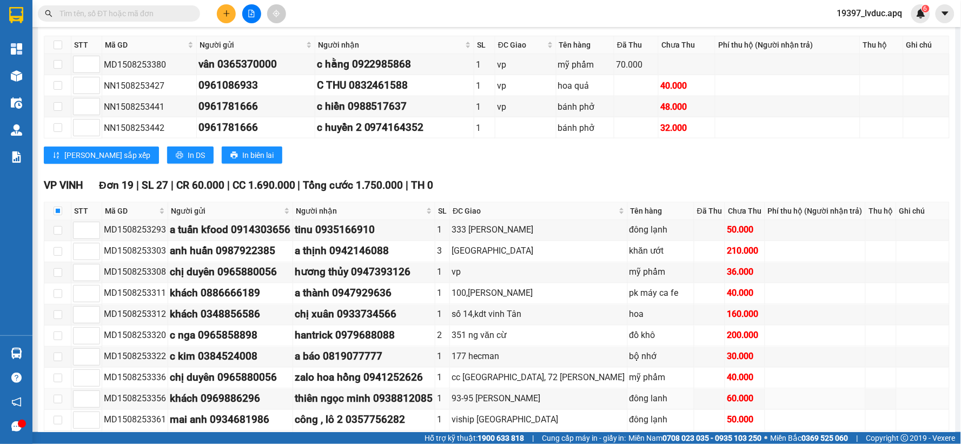
scroll to position [352, 0]
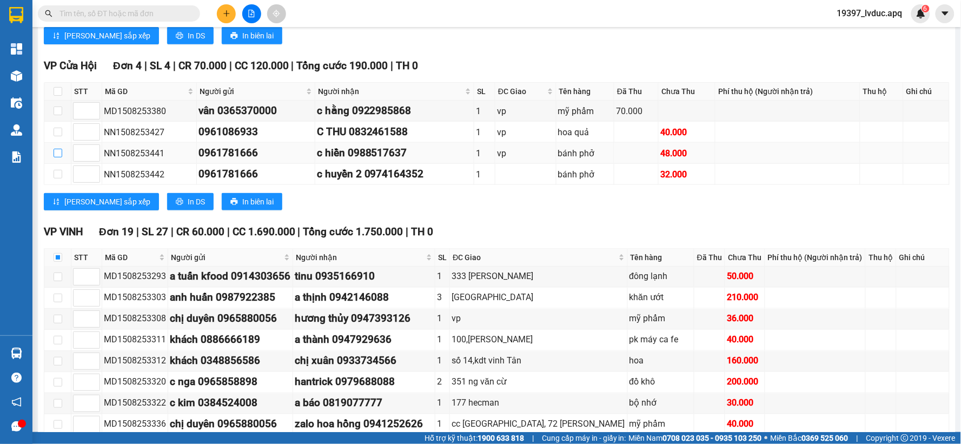
click at [57, 153] on input "checkbox" at bounding box center [58, 153] width 9 height 9
checkbox input "true"
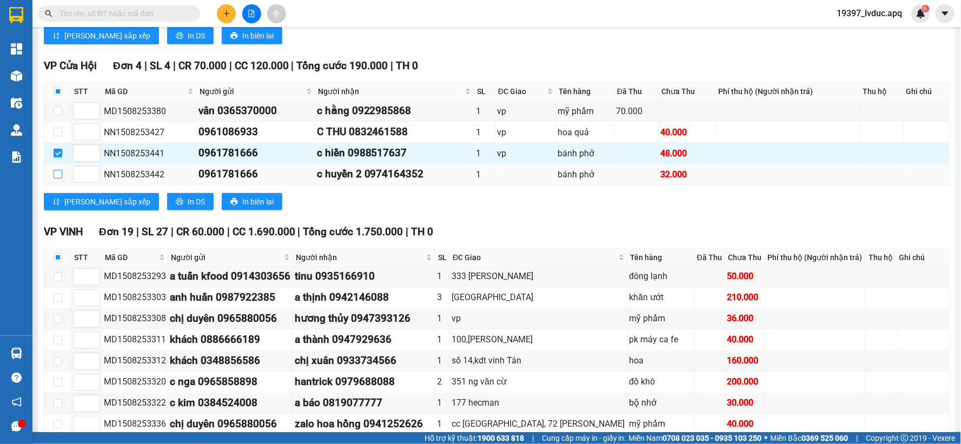
click at [57, 171] on label at bounding box center [58, 174] width 9 height 12
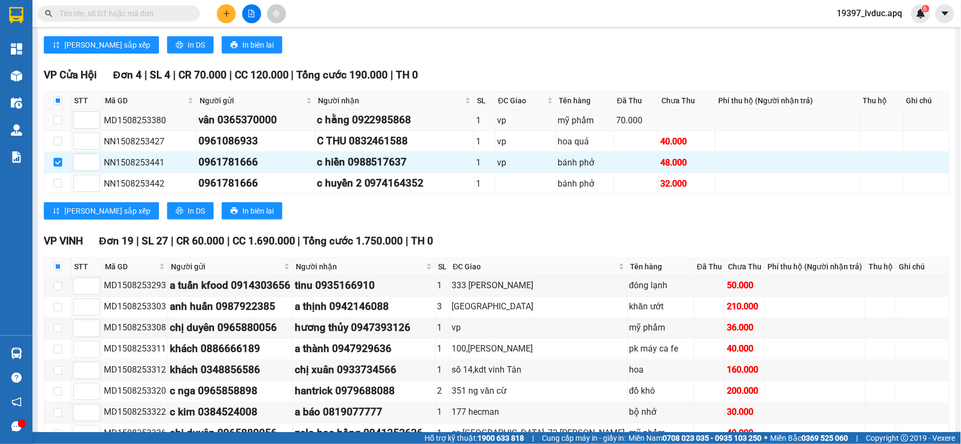
scroll to position [292, 0]
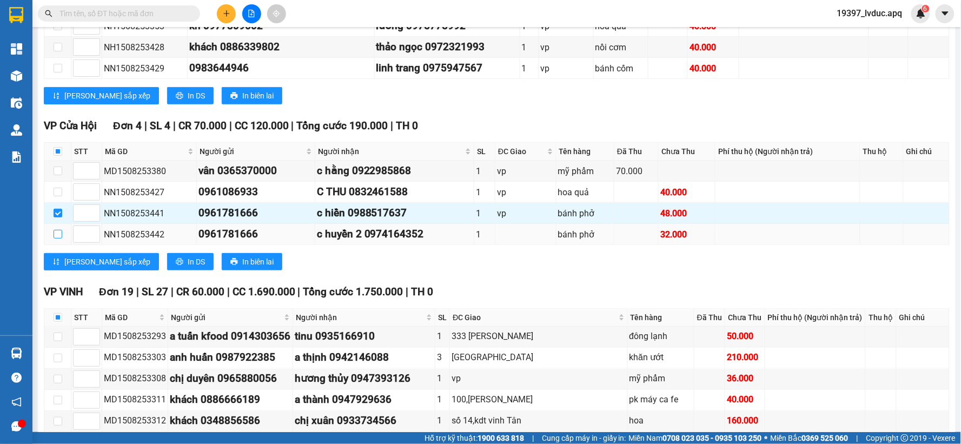
click at [58, 237] on input "checkbox" at bounding box center [58, 234] width 9 height 9
checkbox input "true"
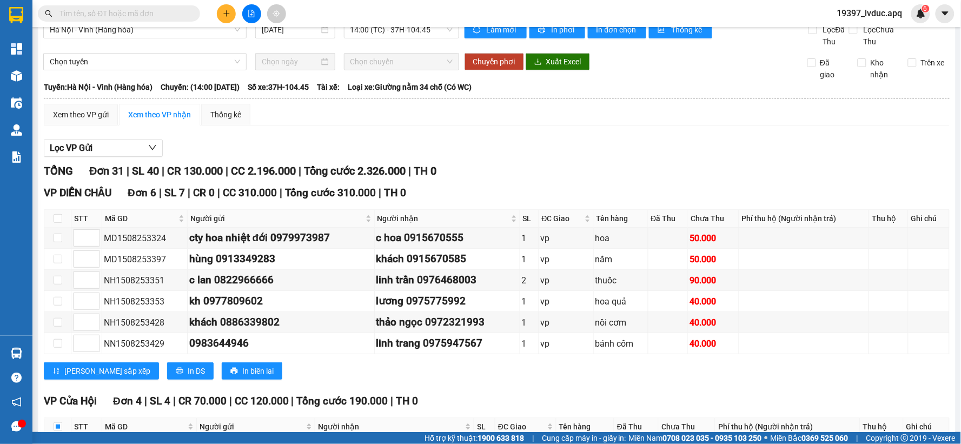
scroll to position [0, 0]
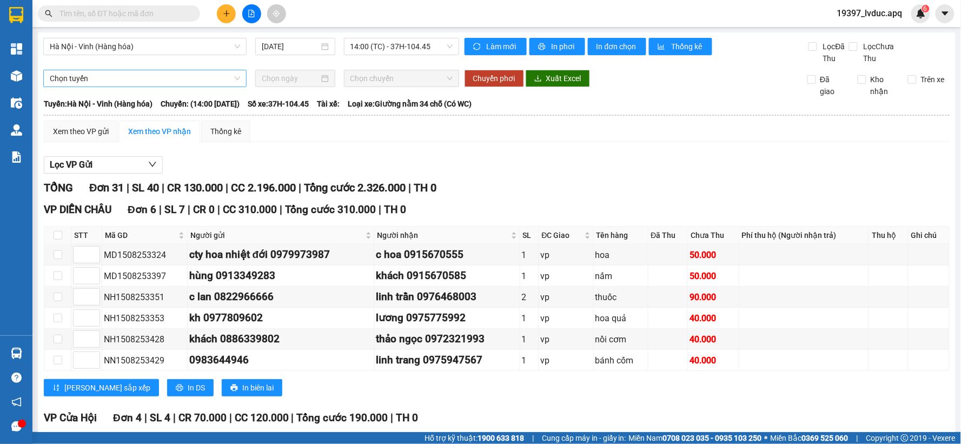
click at [135, 78] on span "Chọn tuyến" at bounding box center [145, 78] width 190 height 16
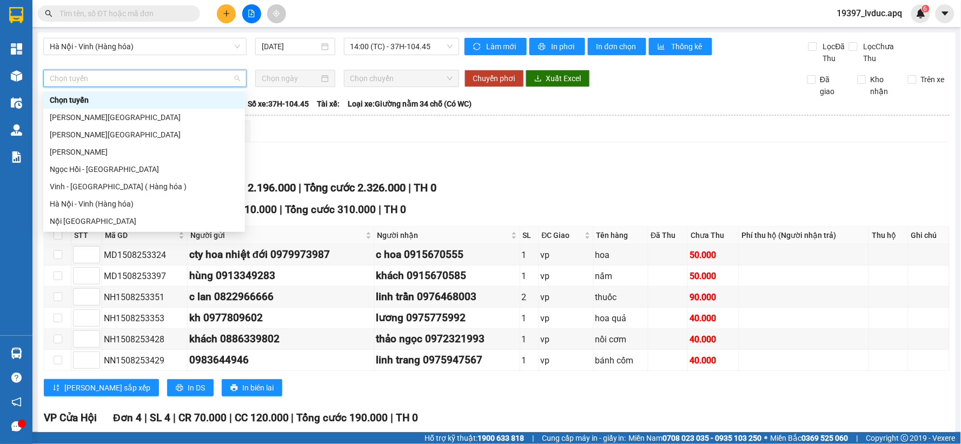
click at [545, 133] on div "Xem theo VP gửi Xem theo VP nhận Thống kê" at bounding box center [496, 132] width 905 height 22
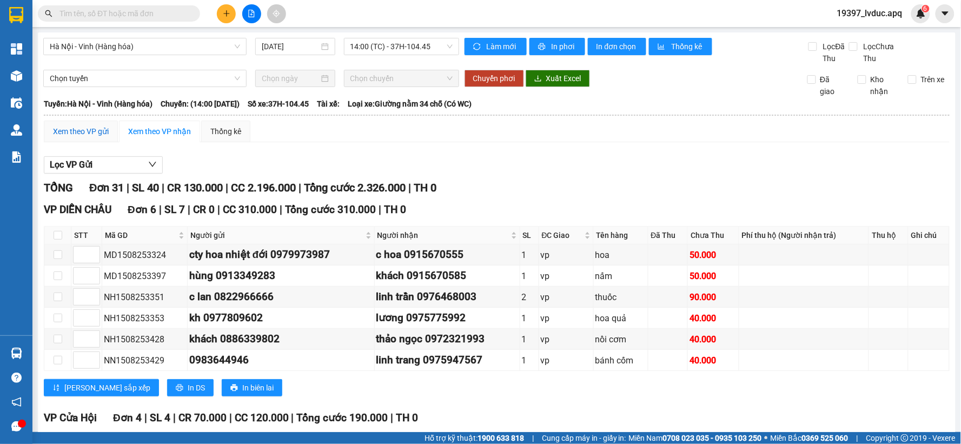
click at [88, 130] on div "Xem theo VP gửi" at bounding box center [81, 131] width 56 height 12
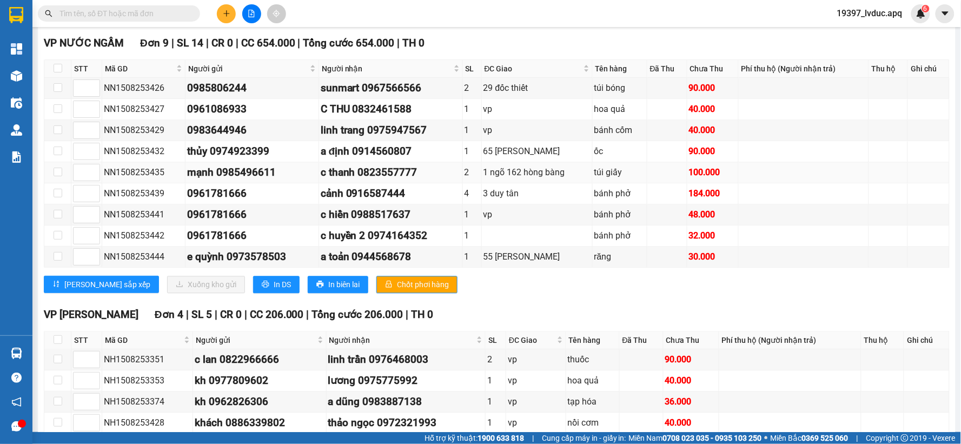
scroll to position [661, 0]
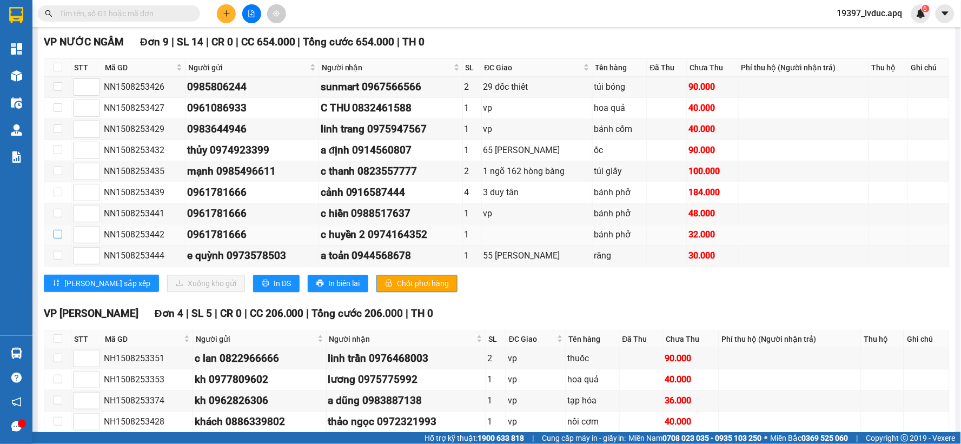
click at [56, 230] on input "checkbox" at bounding box center [58, 234] width 9 height 9
checkbox input "true"
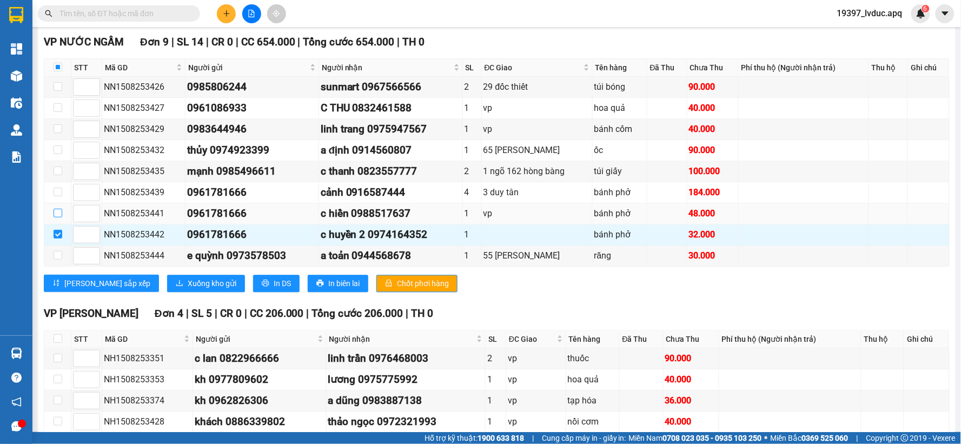
click at [57, 209] on input "checkbox" at bounding box center [58, 213] width 9 height 9
checkbox input "true"
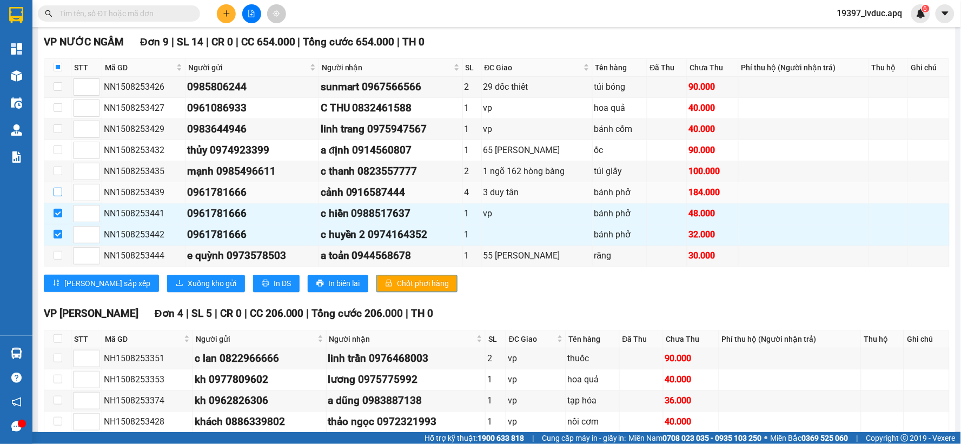
click at [55, 186] on label at bounding box center [58, 192] width 9 height 12
click at [55, 188] on input "checkbox" at bounding box center [58, 192] width 9 height 9
checkbox input "true"
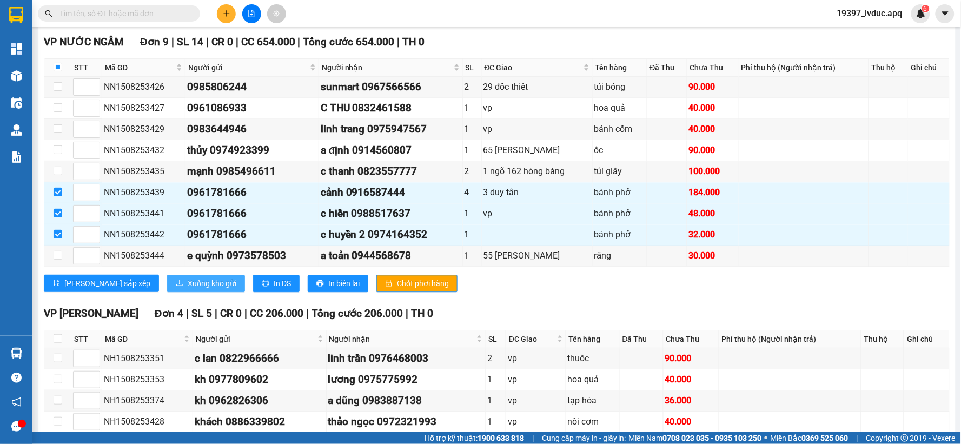
click at [188, 277] on span "Xuống kho gửi" at bounding box center [212, 283] width 49 height 12
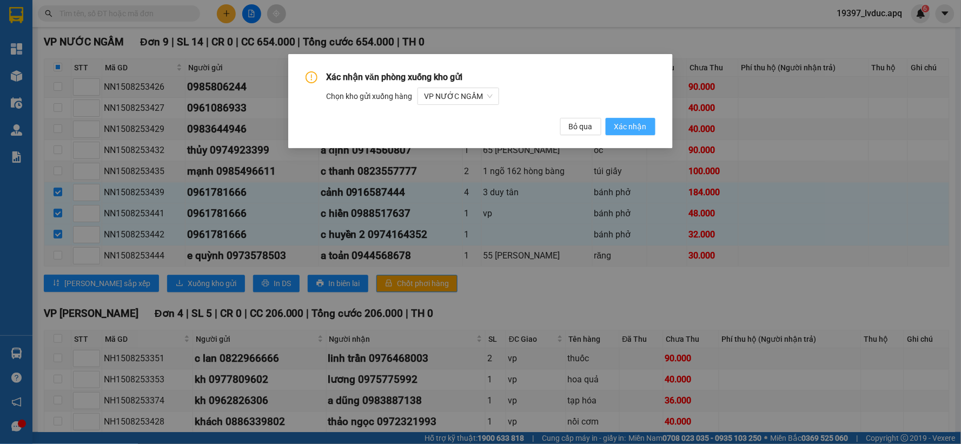
click at [633, 131] on span "Xác nhận" at bounding box center [630, 127] width 32 height 12
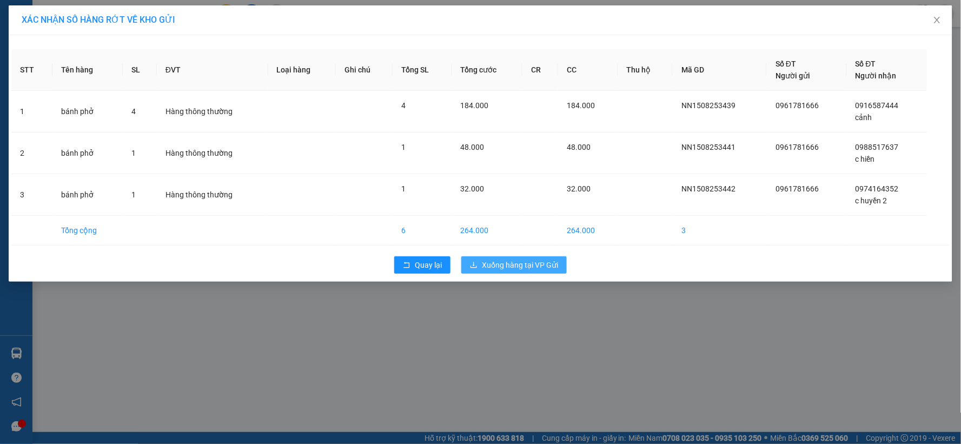
click at [521, 265] on span "Xuống hàng tại VP Gửi" at bounding box center [520, 265] width 76 height 12
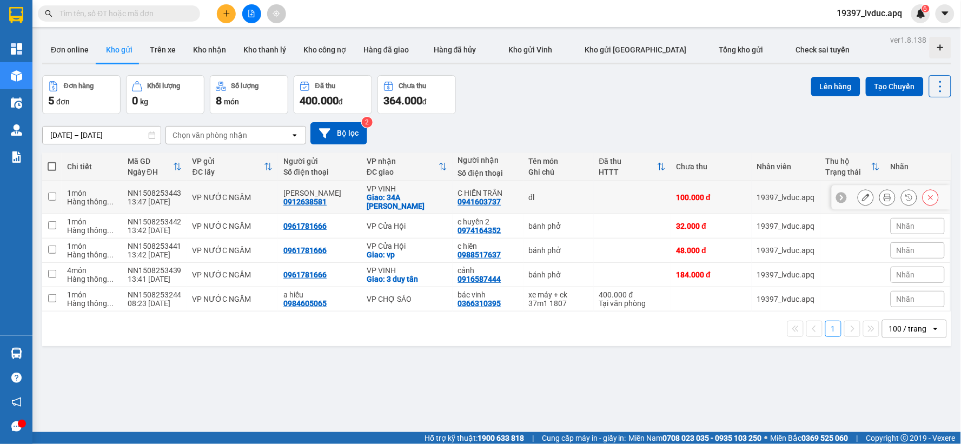
click at [420, 193] on div "Giao: 34A KIM ĐỒNG" at bounding box center [407, 201] width 81 height 17
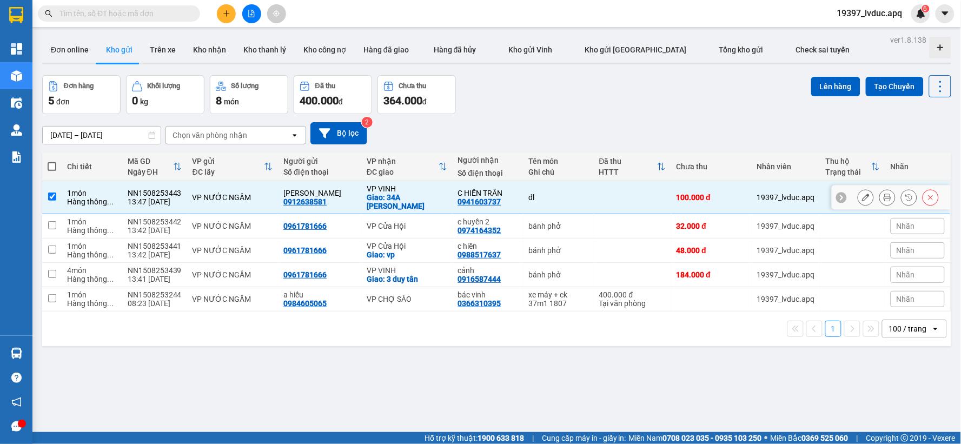
checkbox input "true"
click at [823, 92] on button "Lên hàng" at bounding box center [835, 86] width 49 height 19
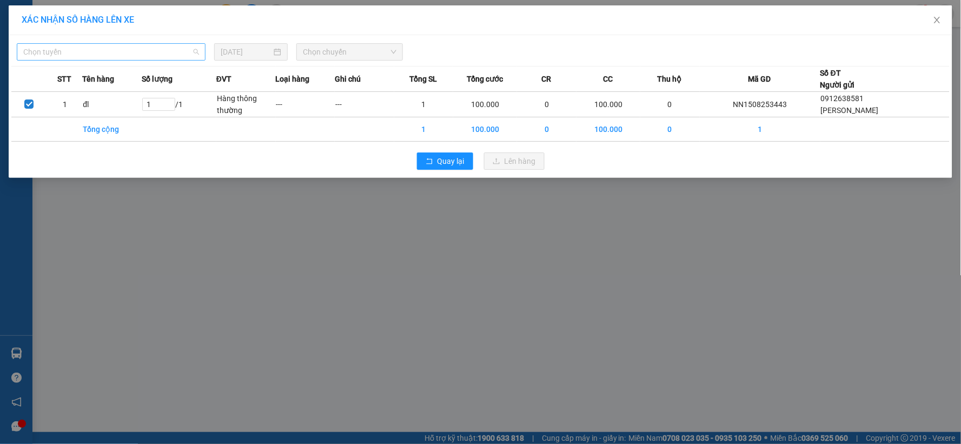
click at [155, 50] on span "Chọn tuyến" at bounding box center [111, 52] width 176 height 16
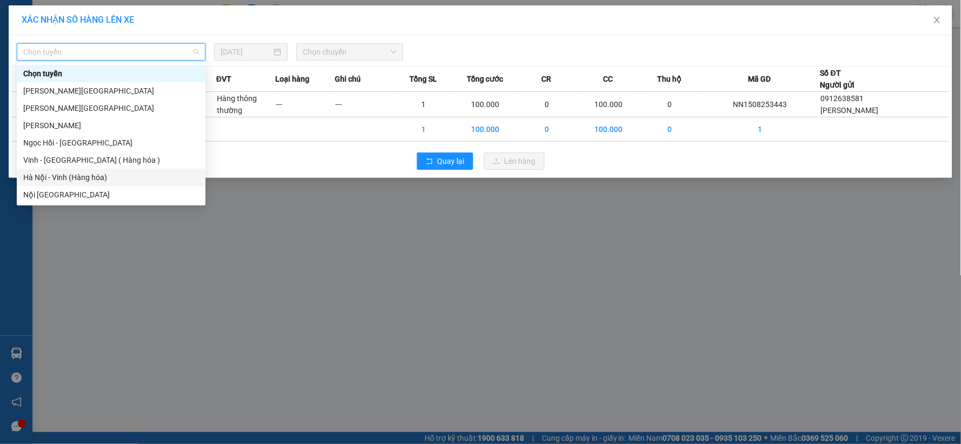
click at [89, 179] on div "Hà Nội - Vinh (Hàng hóa)" at bounding box center [111, 177] width 176 height 12
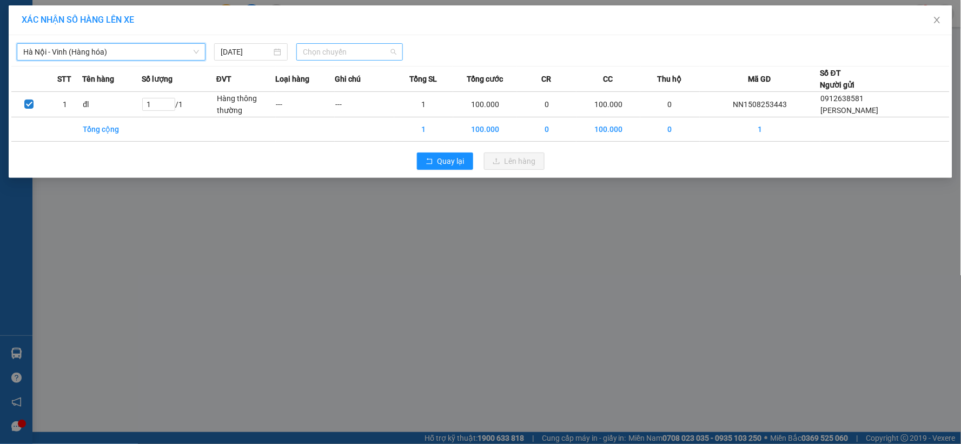
drag, startPoint x: 376, startPoint y: 49, endPoint x: 364, endPoint y: 117, distance: 69.6
click at [375, 49] on span "Chọn chuyến" at bounding box center [350, 52] width 94 height 16
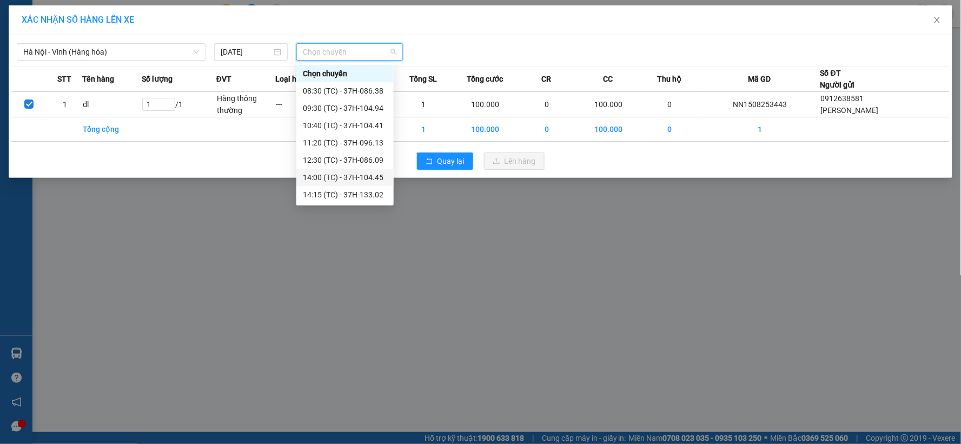
drag, startPoint x: 354, startPoint y: 179, endPoint x: 387, endPoint y: 175, distance: 33.7
click at [355, 179] on div "14:00 (TC) - 37H-104.45" at bounding box center [345, 177] width 84 height 12
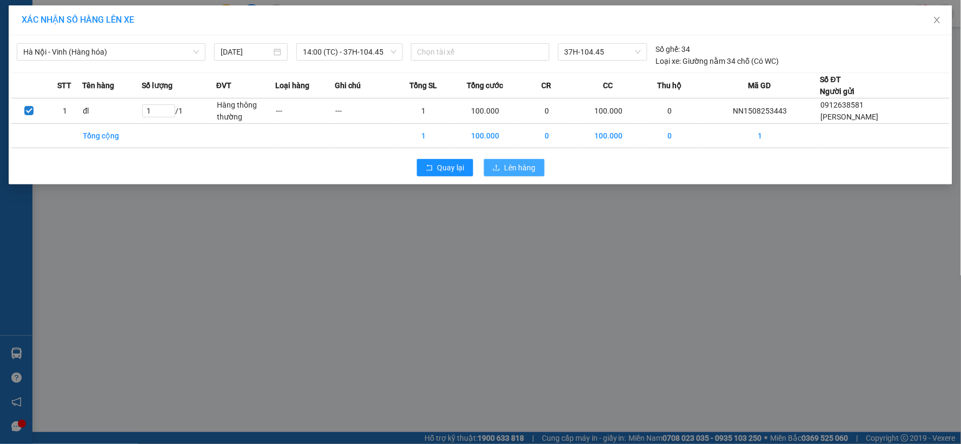
click at [509, 159] on button "Lên hàng" at bounding box center [514, 167] width 61 height 17
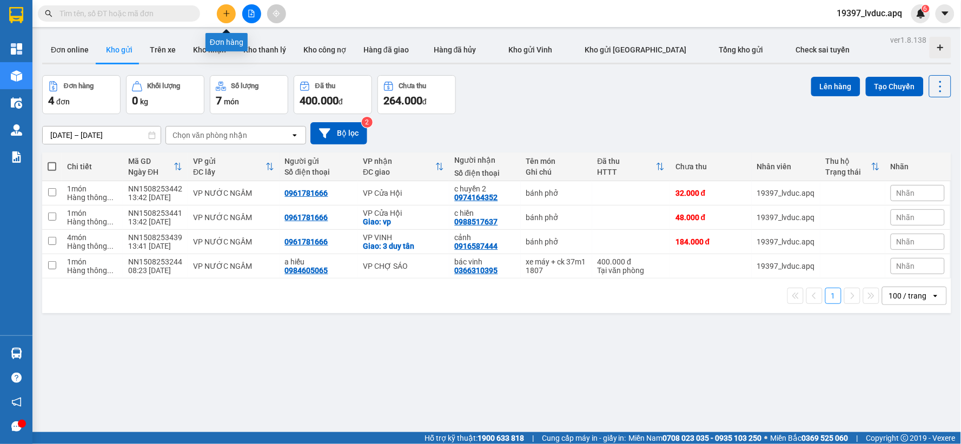
drag, startPoint x: 227, startPoint y: 16, endPoint x: 220, endPoint y: 4, distance: 13.8
click at [224, 13] on icon "plus" at bounding box center [227, 14] width 8 height 8
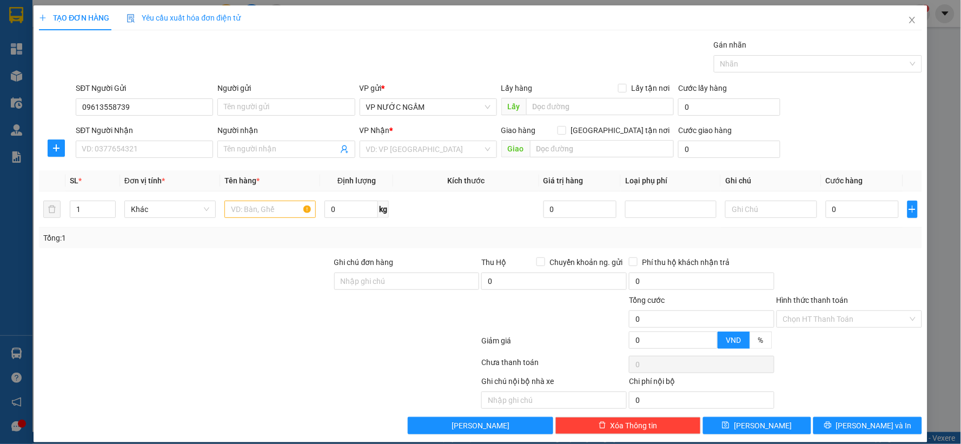
click at [170, 87] on div "SĐT Người Gửi" at bounding box center [144, 88] width 137 height 12
click at [170, 98] on input "09613558739" at bounding box center [144, 106] width 137 height 17
click at [108, 108] on input "09613558739" at bounding box center [144, 106] width 137 height 17
click at [168, 111] on input "0961358739" at bounding box center [144, 106] width 137 height 17
type input "0961358739"
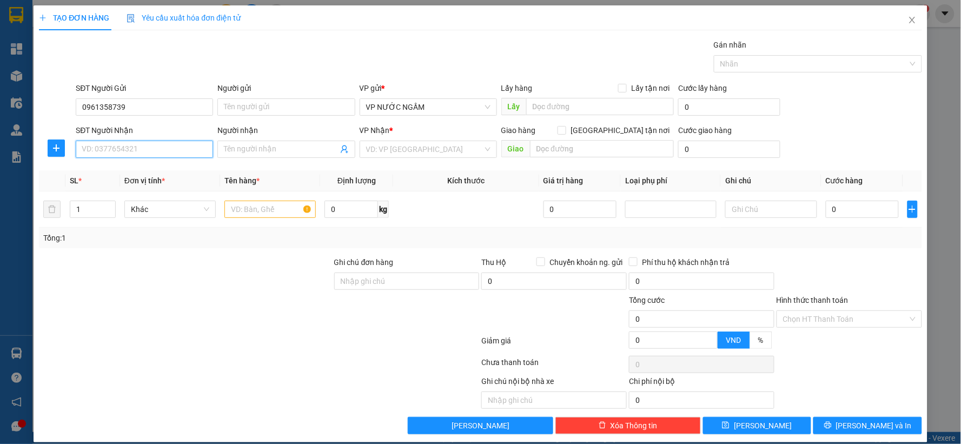
click at [132, 148] on input "SĐT Người Nhận" at bounding box center [144, 149] width 137 height 17
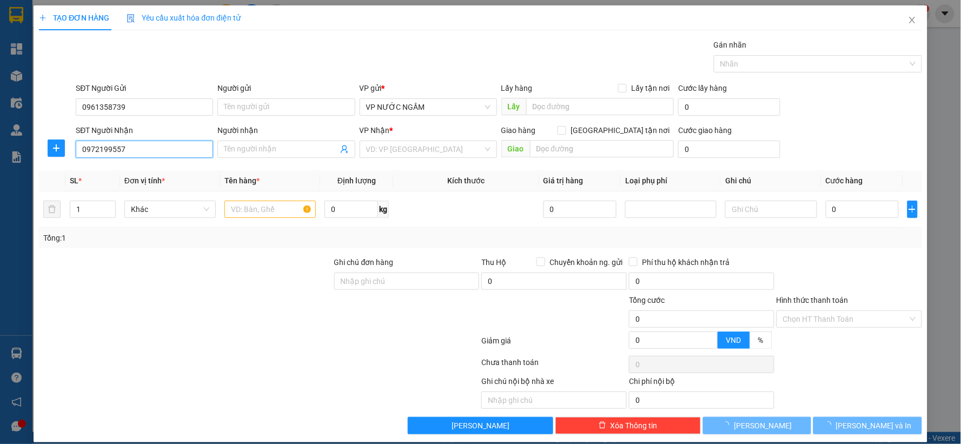
click at [133, 148] on input "0972199557" at bounding box center [144, 149] width 137 height 17
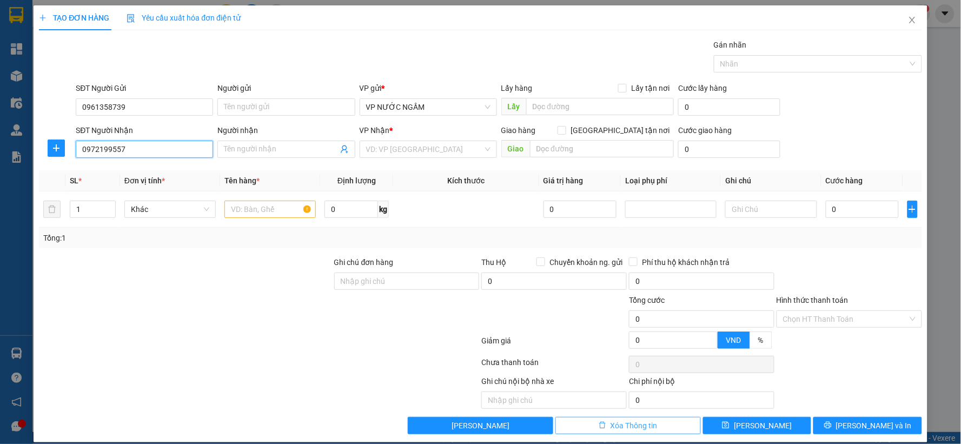
type input "0972199557"
click at [641, 429] on span "Xóa Thông tin" at bounding box center [633, 425] width 47 height 12
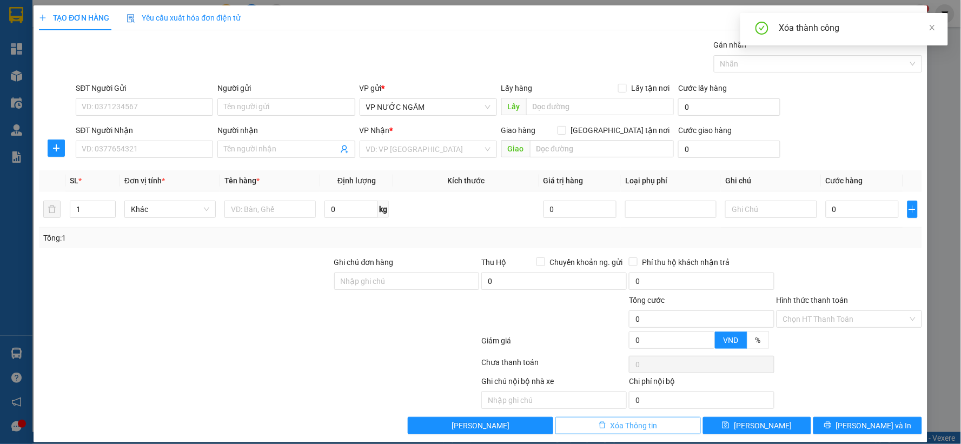
click at [641, 429] on span "Xóa Thông tin" at bounding box center [633, 425] width 47 height 12
click at [931, 27] on icon "close" at bounding box center [931, 27] width 5 height 5
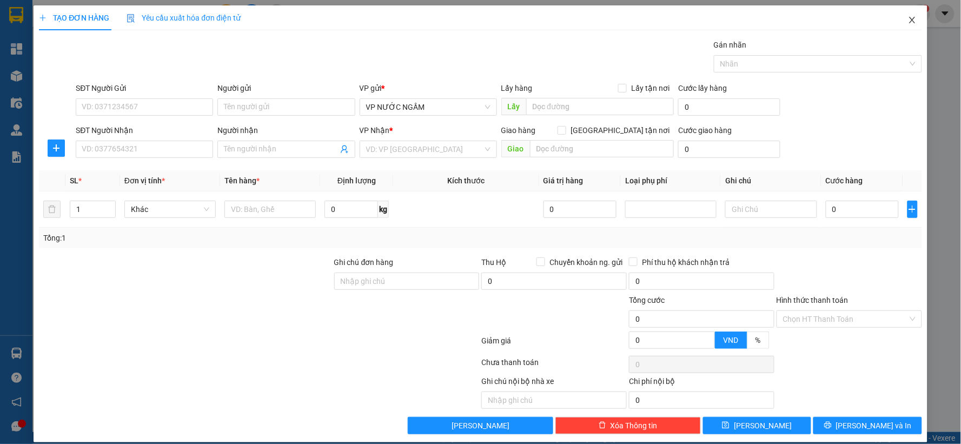
click at [909, 18] on icon "close" at bounding box center [912, 20] width 6 height 6
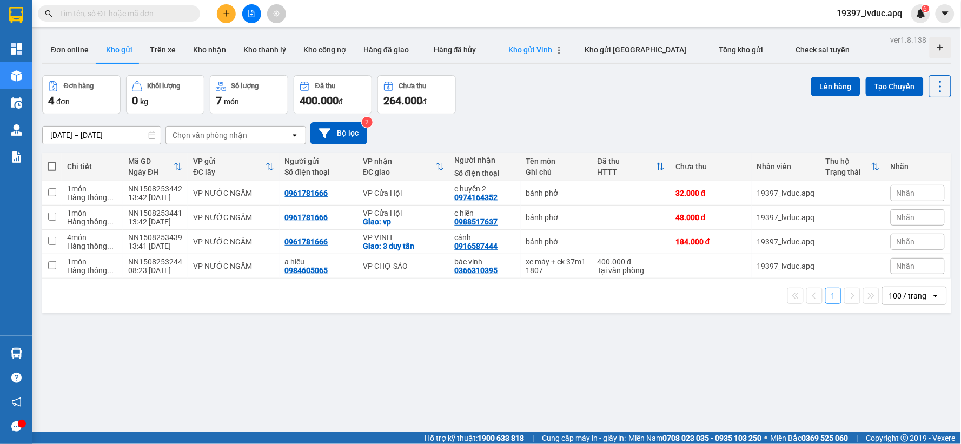
click at [536, 46] on span "Kho gửi Vinh" at bounding box center [531, 49] width 44 height 9
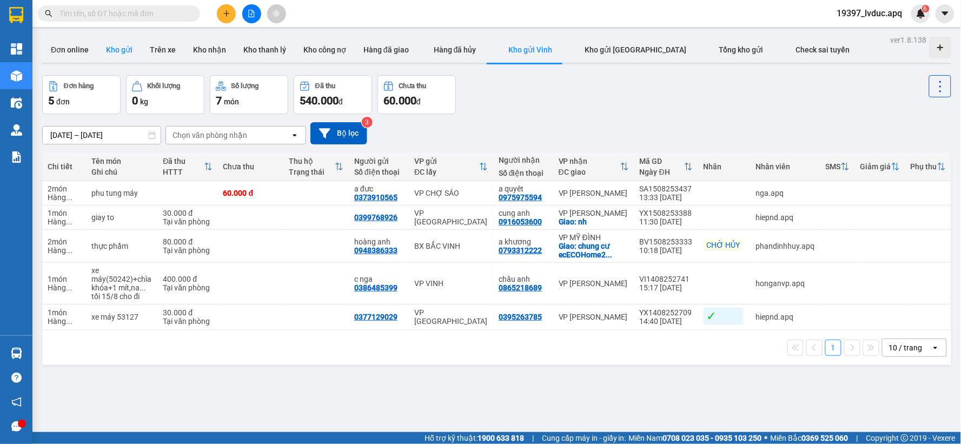
click at [126, 52] on button "Kho gửi" at bounding box center [119, 50] width 44 height 26
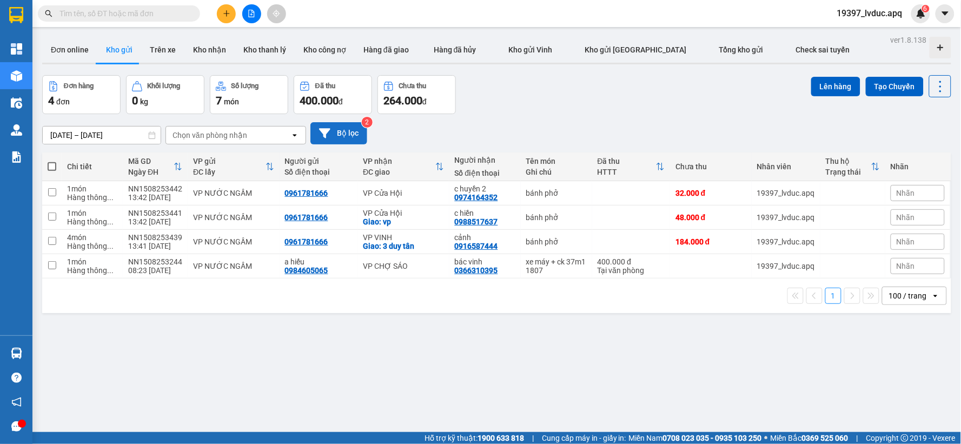
click at [332, 132] on button "Bộ lọc" at bounding box center [338, 133] width 57 height 22
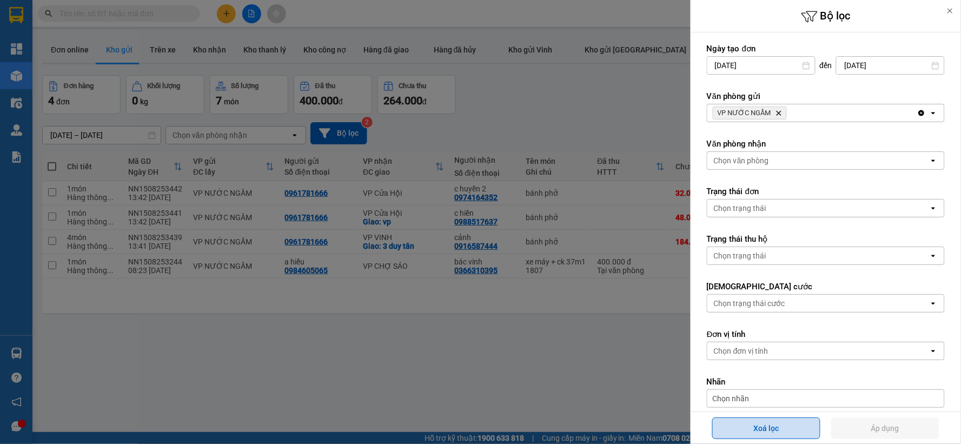
click at [753, 429] on button "Xoá lọc" at bounding box center [766, 428] width 108 height 22
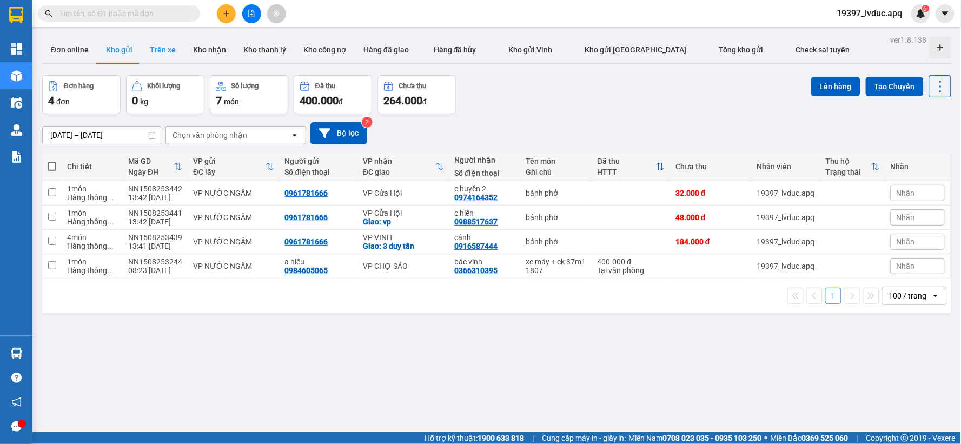
click at [154, 52] on button "Trên xe" at bounding box center [162, 50] width 43 height 26
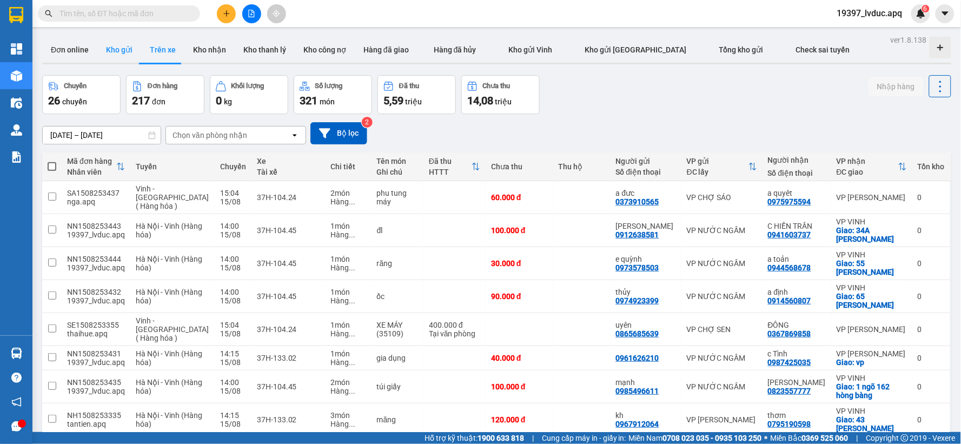
click at [125, 49] on button "Kho gửi" at bounding box center [119, 50] width 44 height 26
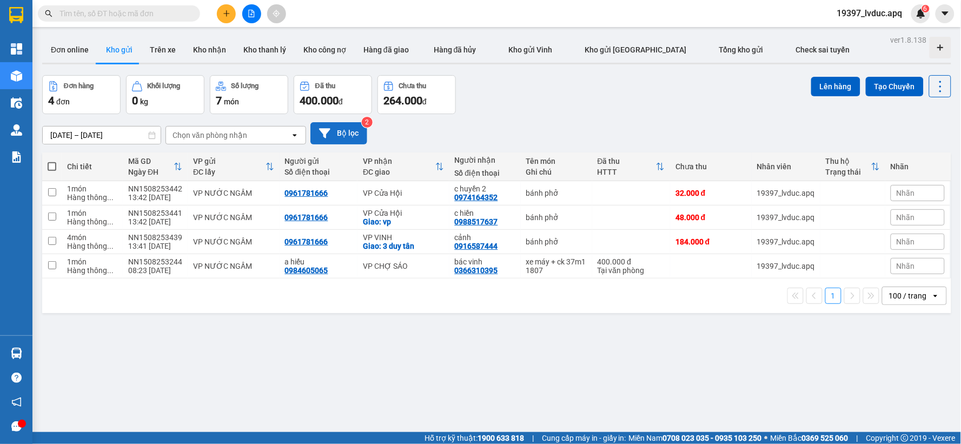
click at [343, 144] on button "Bộ lọc" at bounding box center [338, 133] width 57 height 22
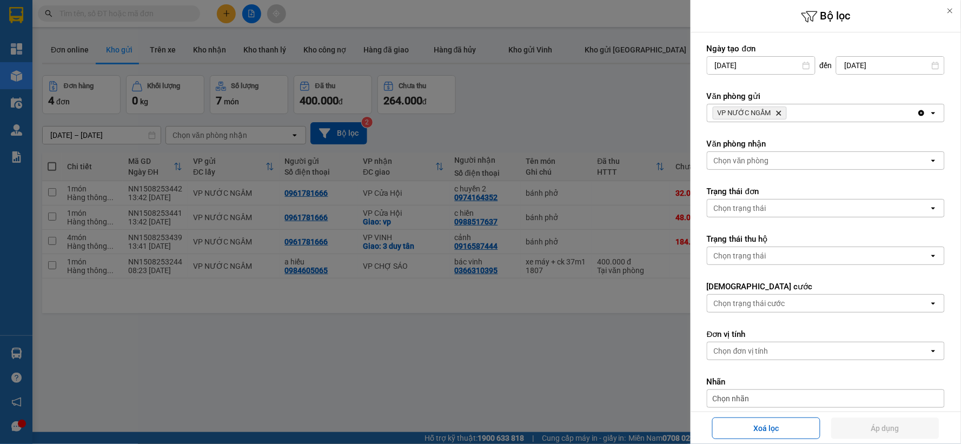
drag, startPoint x: 757, startPoint y: 420, endPoint x: 759, endPoint y: 411, distance: 8.9
click at [757, 419] on button "Xoá lọc" at bounding box center [766, 428] width 108 height 22
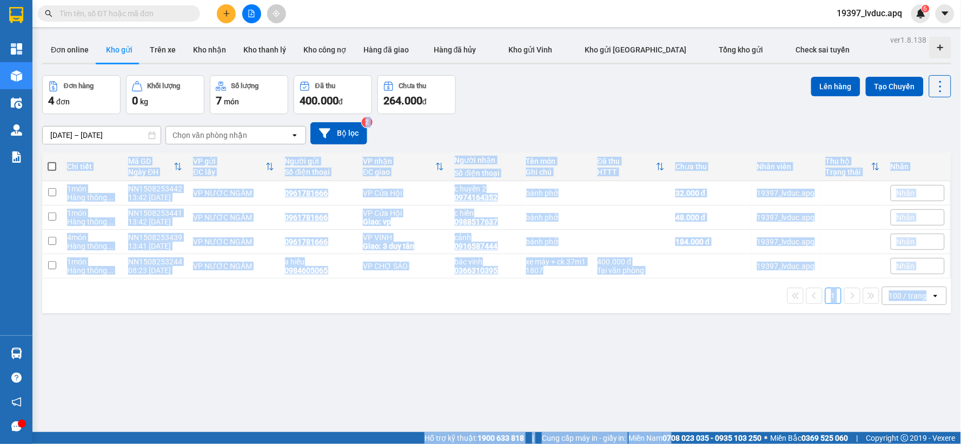
scroll to position [50, 0]
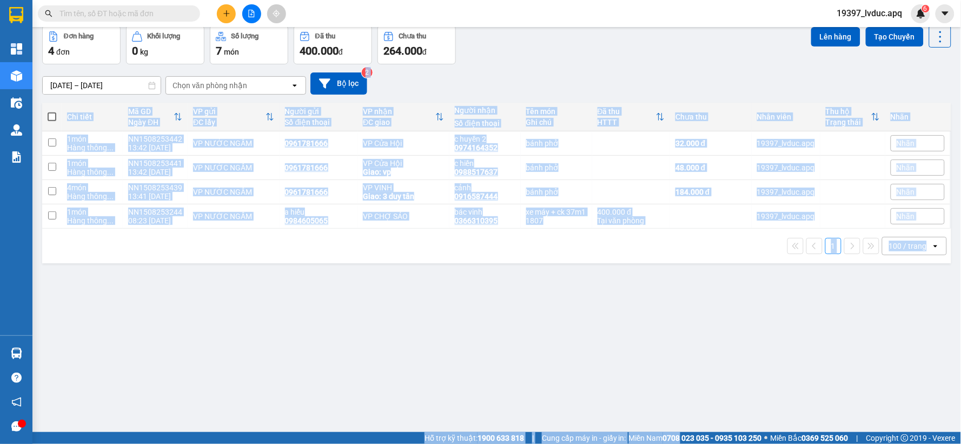
drag, startPoint x: 584, startPoint y: 125, endPoint x: 595, endPoint y: 188, distance: 64.2
click at [672, 443] on html "Kết quả tìm kiếm ( 0 ) Bộ lọc Ngày tạo đơn gần nhất No Data 19397_lvduc.apq 6 T…" at bounding box center [480, 222] width 961 height 444
click at [623, 90] on div "13/08/2025 – 15/08/2025 Press the down arrow key to interact with the calendar …" at bounding box center [496, 83] width 909 height 22
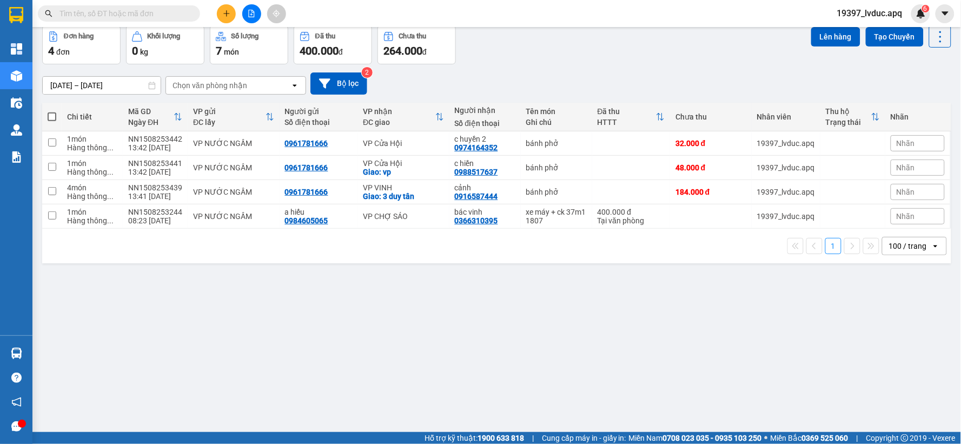
drag, startPoint x: 583, startPoint y: 11, endPoint x: 516, endPoint y: 59, distance: 82.8
click at [516, 59] on div "Đơn hàng 4 đơn Khối lượng 0 kg Số lượng 7 món Đã thu 400.000 đ Chưa thu 264.000…" at bounding box center [496, 44] width 909 height 39
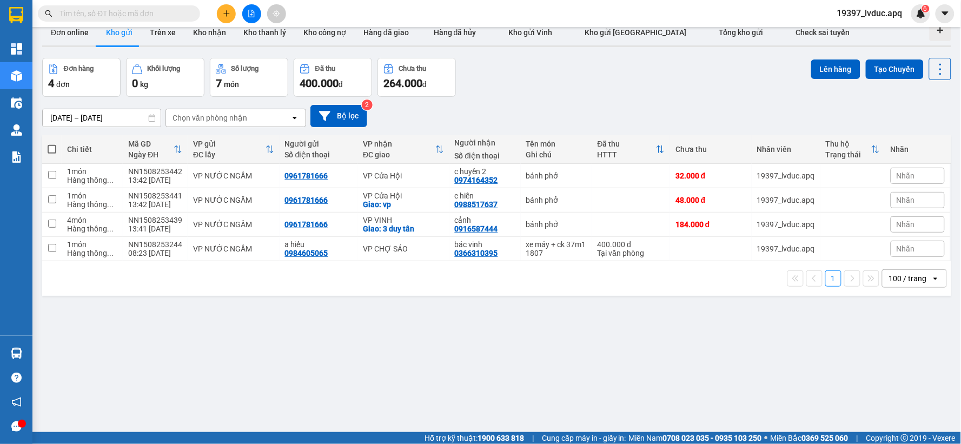
scroll to position [0, 0]
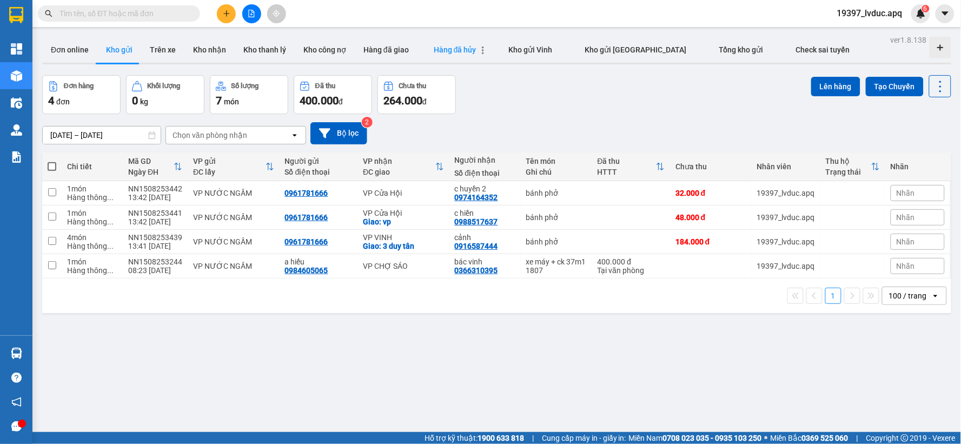
click at [457, 53] on span "Hàng đã hủy" at bounding box center [455, 49] width 43 height 9
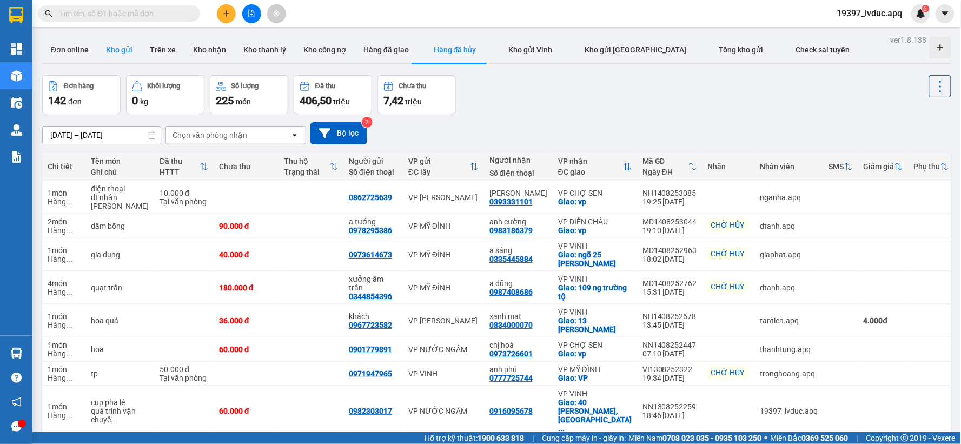
click at [120, 44] on button "Kho gửi" at bounding box center [119, 50] width 44 height 26
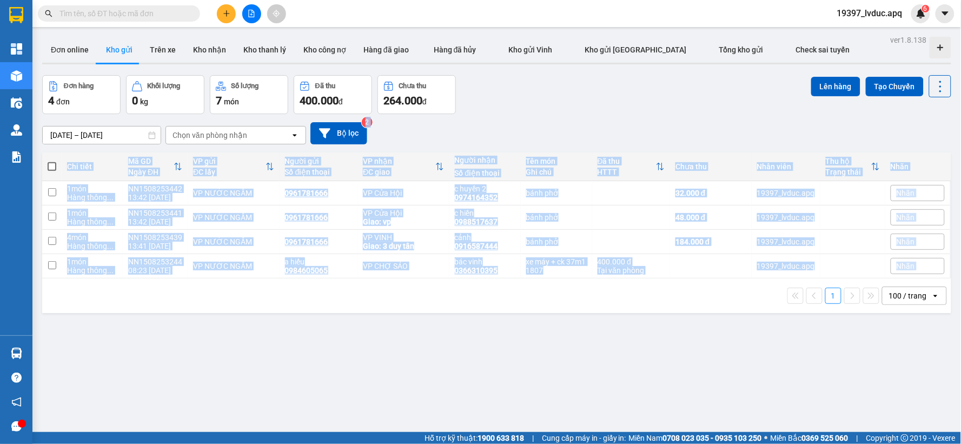
drag, startPoint x: 508, startPoint y: 192, endPoint x: 552, endPoint y: 301, distance: 116.8
click at [552, 301] on div "ver 1.8.138 Đơn online Kho gửi Trên xe Kho nhận Kho thanh lý Kho công nợ Hàng đ…" at bounding box center [496, 254] width 917 height 444
click at [552, 301] on div "1 100 / trang open" at bounding box center [496, 295] width 900 height 18
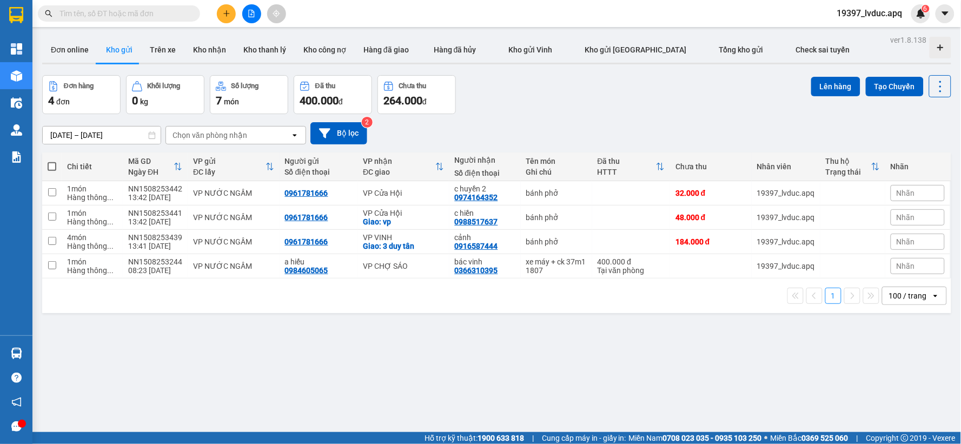
drag, startPoint x: 499, startPoint y: 106, endPoint x: 623, endPoint y: 328, distance: 253.6
click at [625, 334] on div "ver 1.8.138 Đơn online Kho gửi Trên xe Kho nhận Kho thanh lý Kho công nợ Hàng đ…" at bounding box center [496, 254] width 917 height 444
click at [623, 328] on div "ver 1.8.138 Đơn online Kho gửi Trên xe Kho nhận Kho thanh lý Kho công nợ Hàng đ…" at bounding box center [496, 254] width 917 height 444
drag, startPoint x: 521, startPoint y: 271, endPoint x: 688, endPoint y: 257, distance: 168.2
click at [688, 257] on tr "1 món Hàng thông ... NN1508253244 08:23 [DATE] VP NƯỚC NGẦM a hiếu 0984605065 …" at bounding box center [496, 266] width 909 height 24
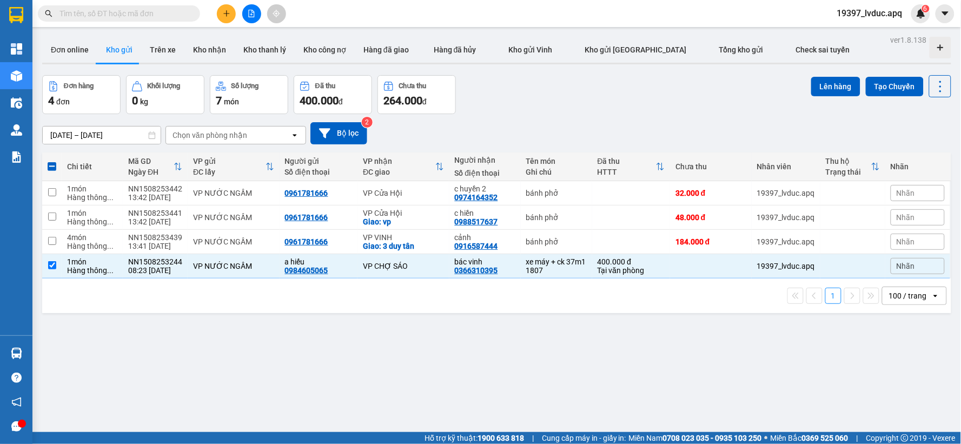
click at [482, 312] on div "1 100 / trang open" at bounding box center [496, 295] width 909 height 35
drag, startPoint x: 82, startPoint y: 265, endPoint x: 82, endPoint y: 250, distance: 15.7
click at [82, 260] on div "1 món Hàng thông ..." at bounding box center [92, 265] width 50 height 17
checkbox input "false"
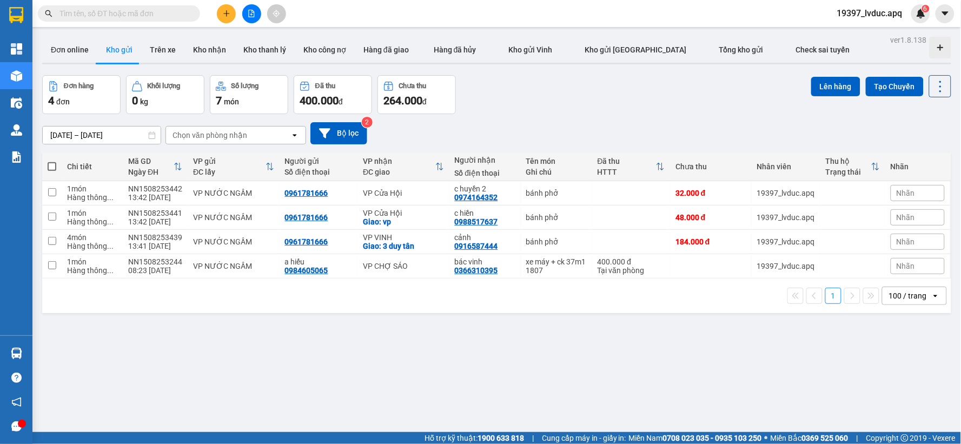
click at [570, 283] on div "1 100 / trang open" at bounding box center [496, 295] width 909 height 35
drag, startPoint x: 545, startPoint y: 315, endPoint x: 549, endPoint y: 309, distance: 7.4
click at [549, 309] on div "ver 1.8.138 Đơn online Kho gửi Trên xe Kho nhận Kho thanh lý Kho công nợ Hàng đ…" at bounding box center [496, 254] width 917 height 444
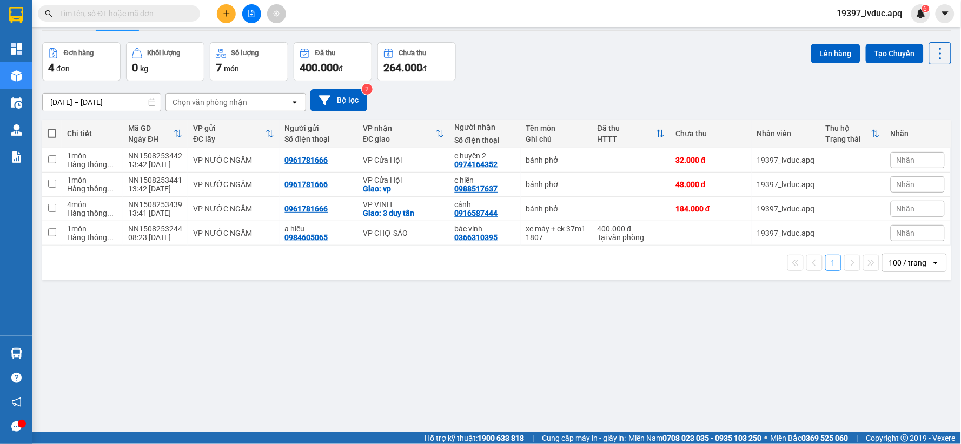
scroll to position [50, 0]
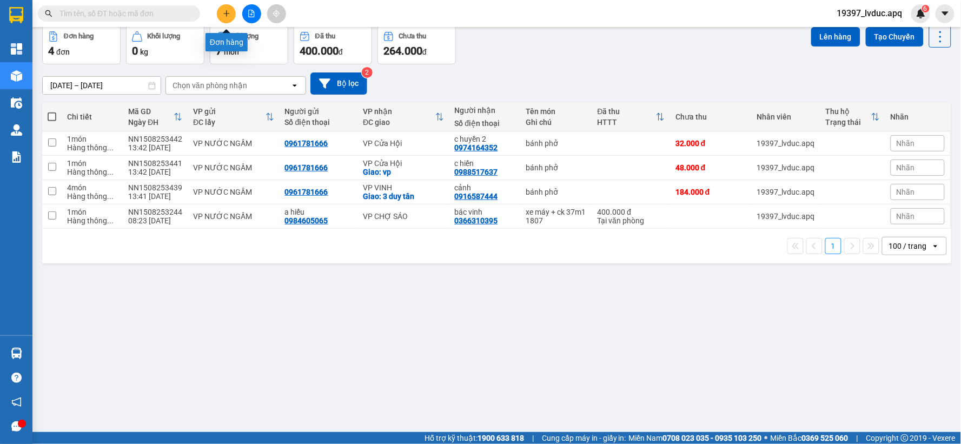
click at [221, 15] on button at bounding box center [226, 13] width 19 height 19
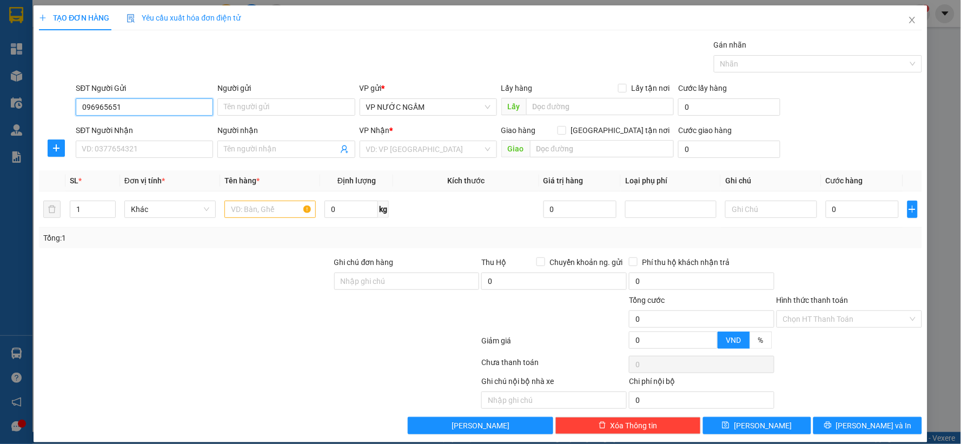
type input "0969656518"
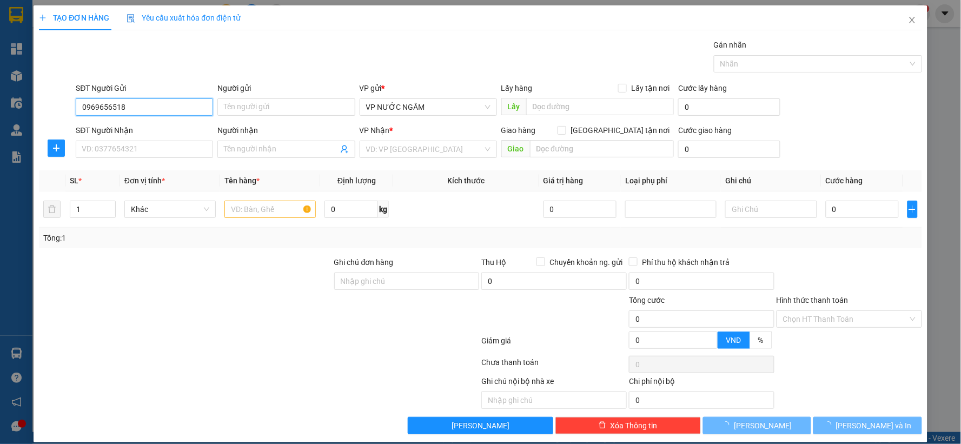
click at [172, 107] on input "0969656518" at bounding box center [144, 106] width 137 height 17
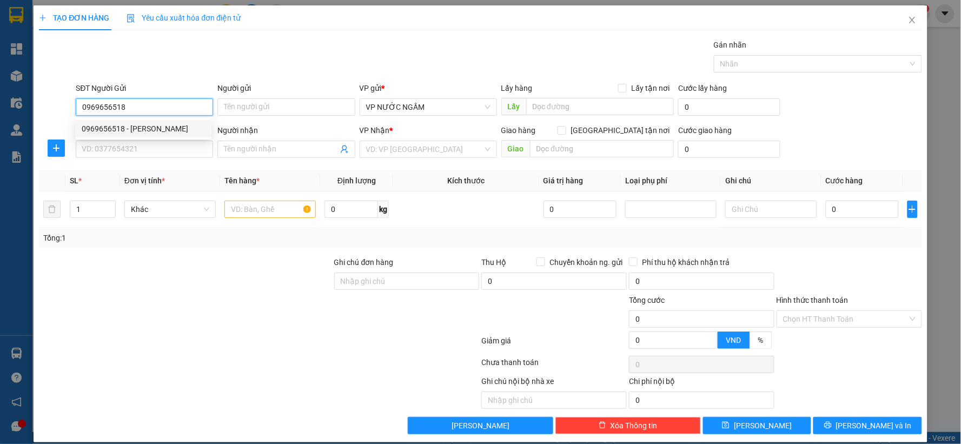
click at [138, 131] on div "0969656518 - [PERSON_NAME]" at bounding box center [143, 129] width 123 height 12
type input "anh hiếu"
type input "0969656518"
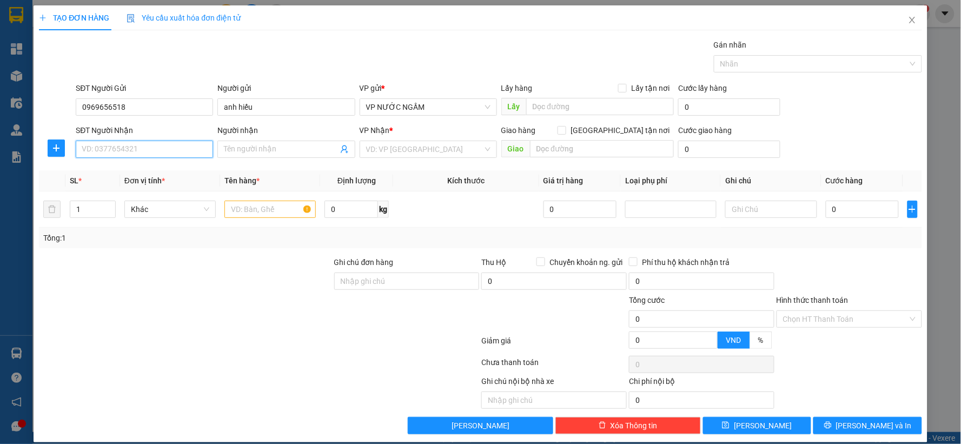
click at [138, 147] on input "SĐT Người Nhận" at bounding box center [144, 149] width 137 height 17
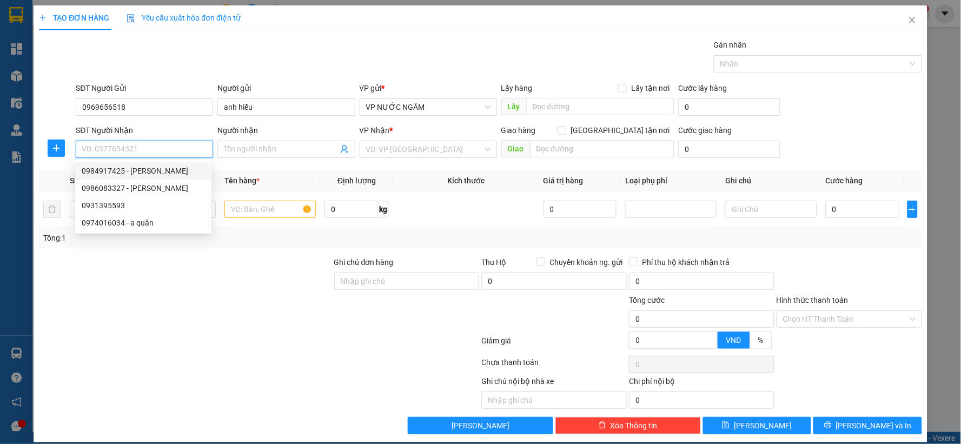
click at [149, 172] on div "0984917425 - [PERSON_NAME]" at bounding box center [143, 171] width 123 height 12
type input "0984917425"
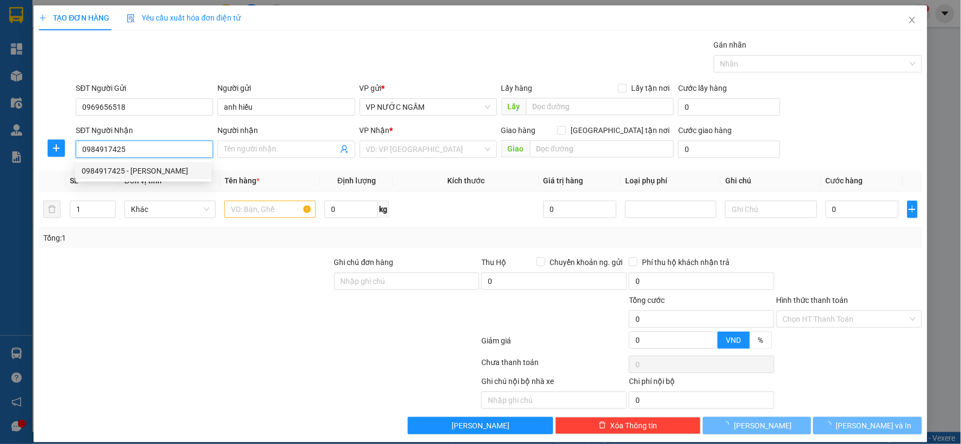
type input "[PERSON_NAME]"
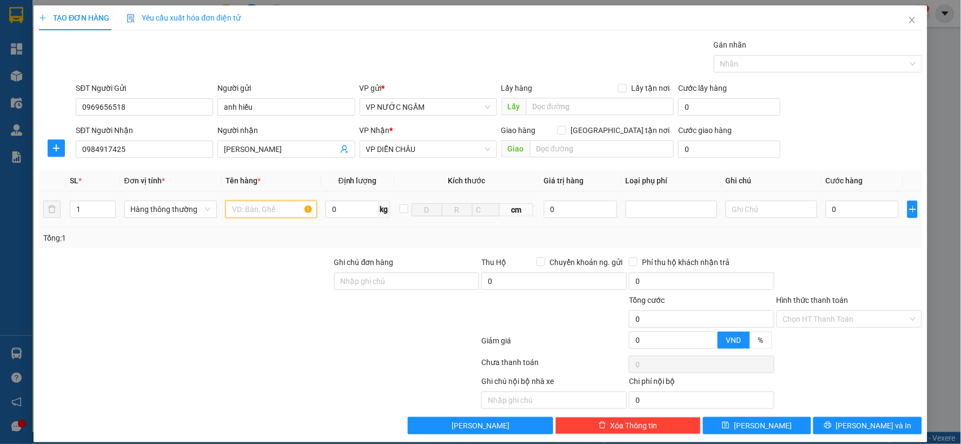
click at [271, 215] on input "text" at bounding box center [270, 209] width 91 height 17
click at [241, 209] on input "hu" at bounding box center [270, 209] width 91 height 17
type input "huowngs dương"
click at [825, 202] on input "0" at bounding box center [861, 209] width 73 height 17
type input "4"
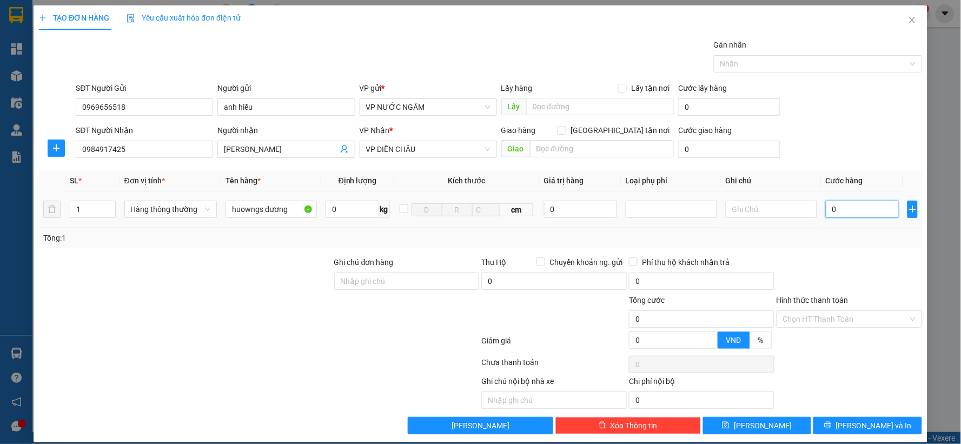
type input "4"
type input "40"
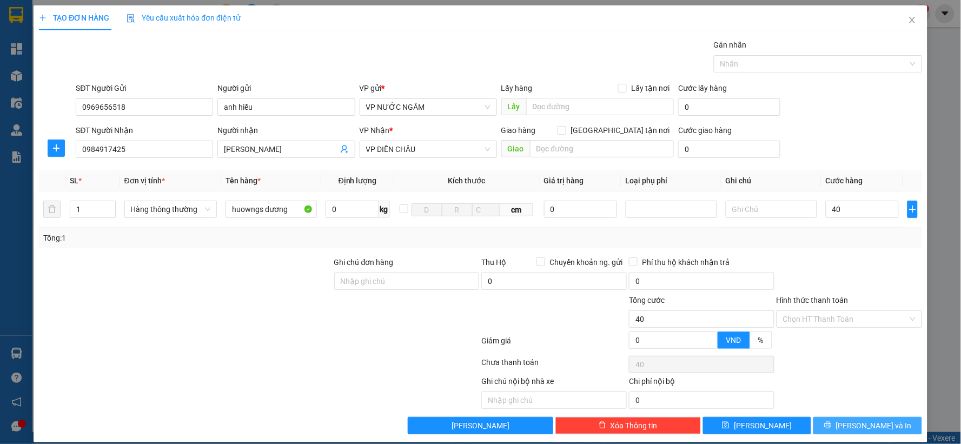
type input "40.000"
click at [872, 417] on button "[PERSON_NAME] và In" at bounding box center [867, 425] width 109 height 17
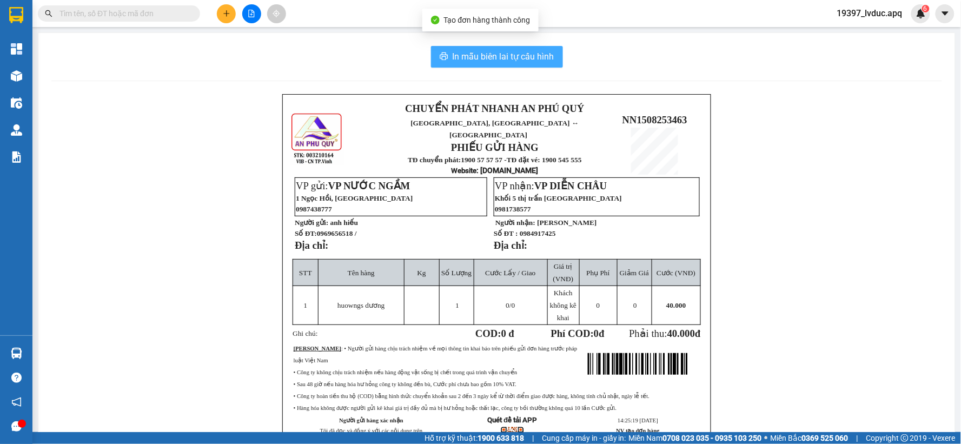
click at [511, 57] on span "In mẫu biên lai tự cấu hình" at bounding box center [503, 57] width 102 height 14
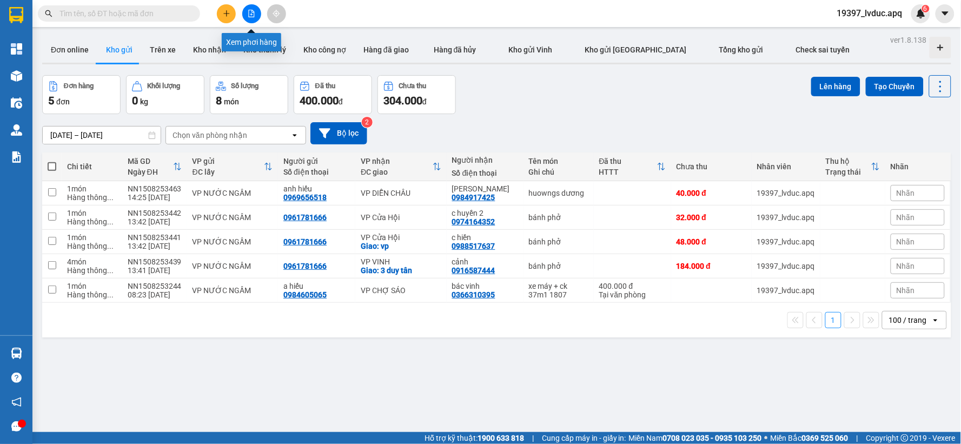
click at [249, 15] on icon "file-add" at bounding box center [252, 14] width 6 height 8
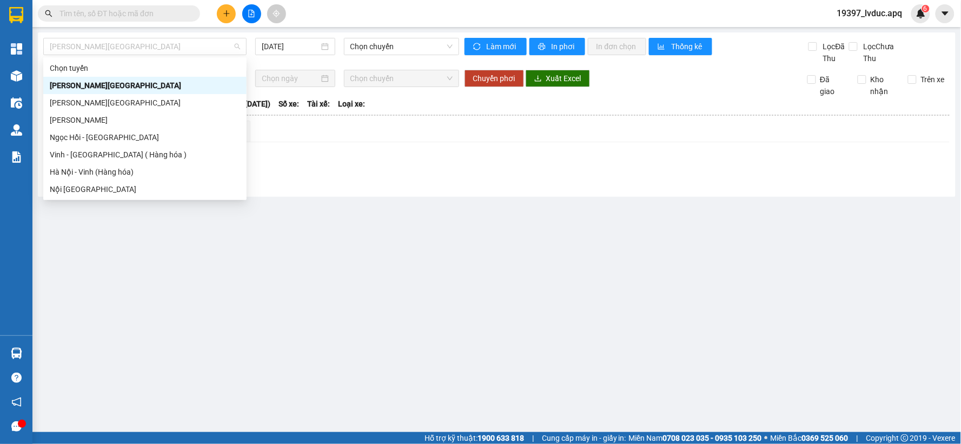
drag, startPoint x: 192, startPoint y: 49, endPoint x: 181, endPoint y: 83, distance: 35.7
click at [191, 50] on span "[PERSON_NAME][GEOGRAPHIC_DATA]" at bounding box center [145, 46] width 190 height 16
click at [156, 157] on div "Vinh - [GEOGRAPHIC_DATA] ( Hàng hóa )" at bounding box center [145, 155] width 190 height 12
type input "[DATE]"
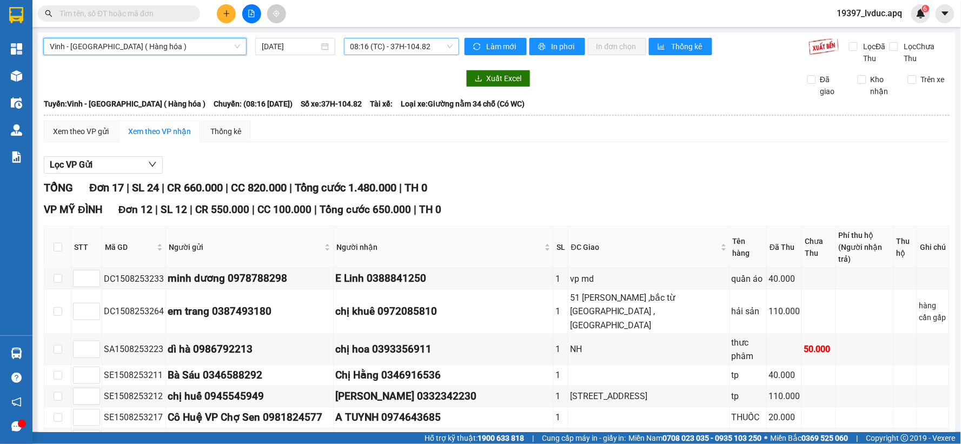
click at [435, 49] on span "08:16 (TC) - 37H-104.82" at bounding box center [401, 46] width 102 height 16
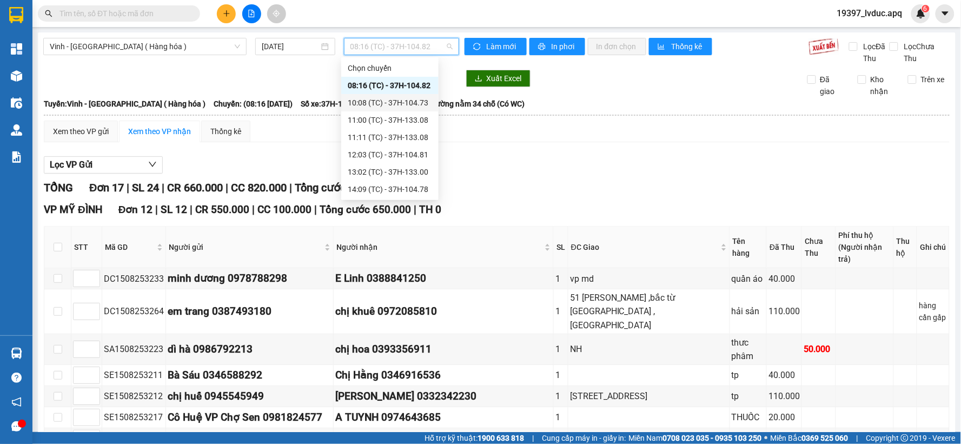
click at [411, 98] on div "10:08 (TC) - 37H-104.73" at bounding box center [390, 103] width 84 height 12
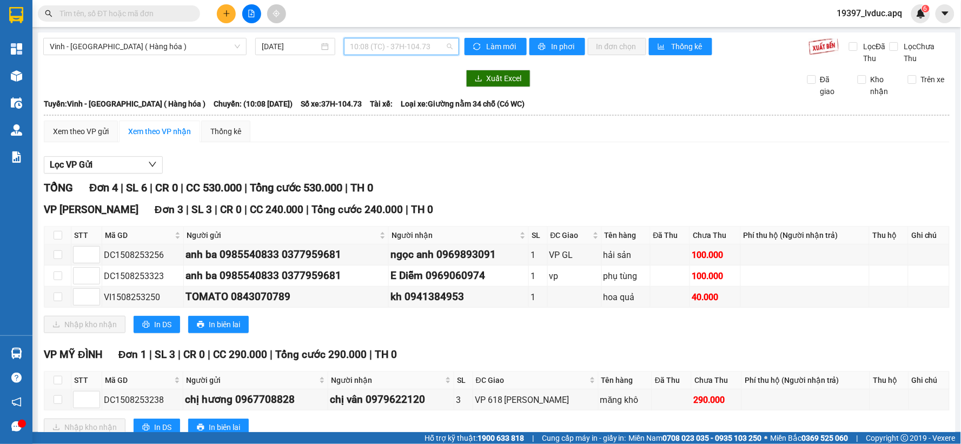
click at [432, 51] on span "10:08 (TC) - 37H-104.73" at bounding box center [401, 46] width 102 height 16
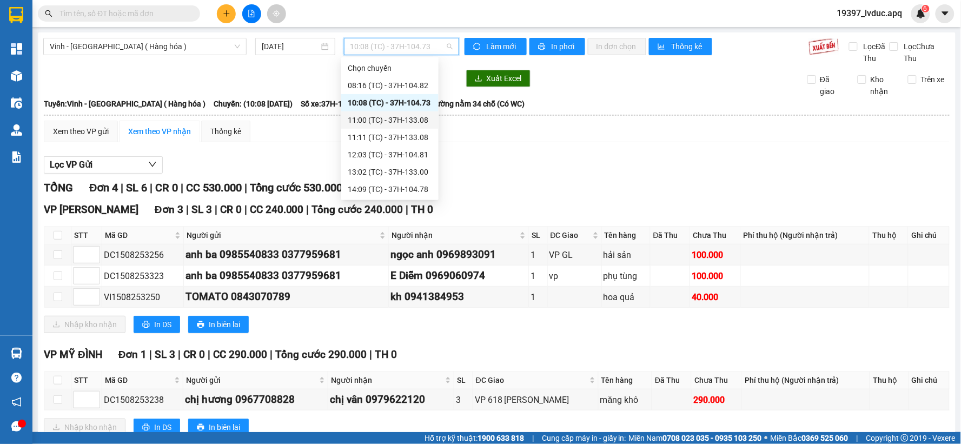
click at [411, 122] on div "11:00 (TC) - 37H-133.08" at bounding box center [390, 120] width 84 height 12
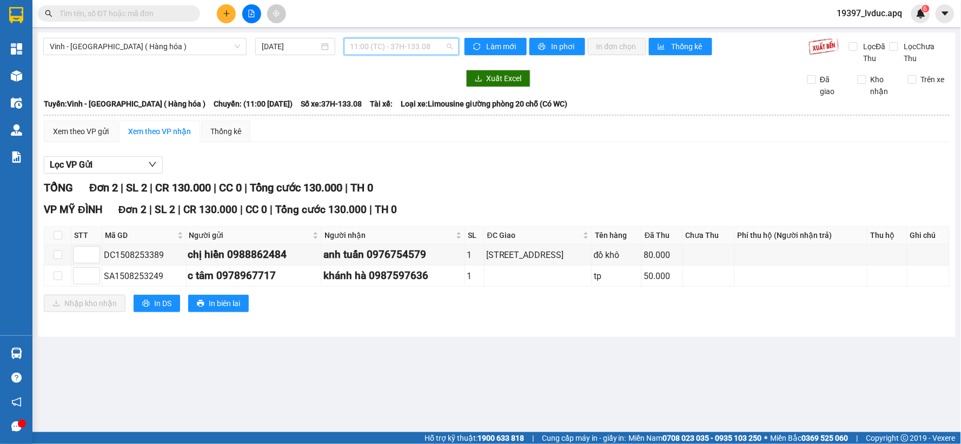
click at [442, 47] on span "11:00 (TC) - 37H-133.08" at bounding box center [401, 46] width 102 height 16
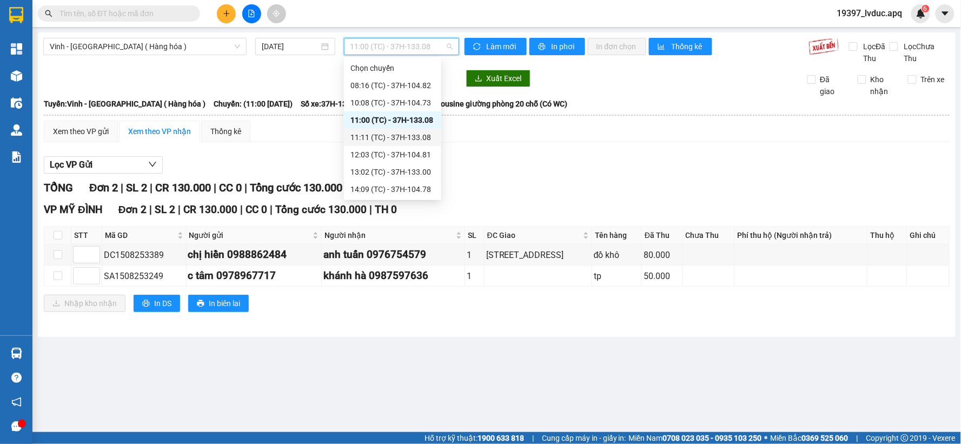
click at [422, 139] on div "11:11 (TC) - 37H-133.08" at bounding box center [392, 137] width 84 height 12
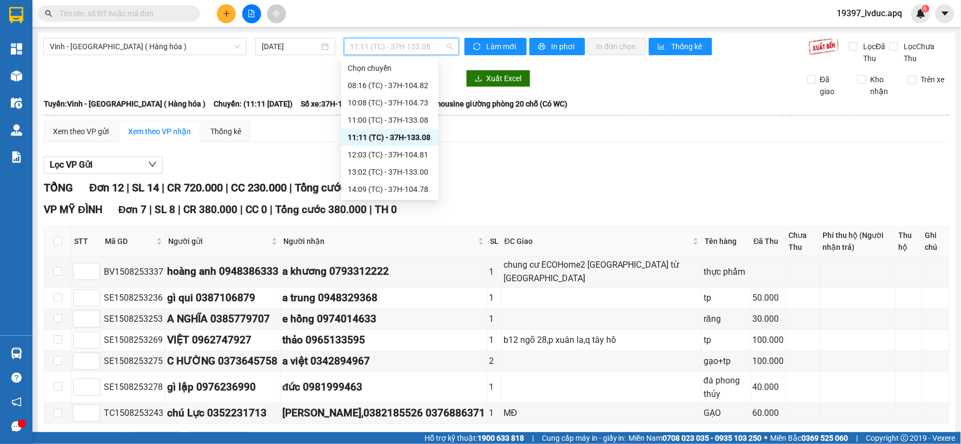
click at [434, 49] on span "11:11 (TC) - 37H-133.08" at bounding box center [401, 46] width 102 height 16
click at [422, 138] on div "11:11 (TC) - 37H-133.08" at bounding box center [390, 137] width 84 height 12
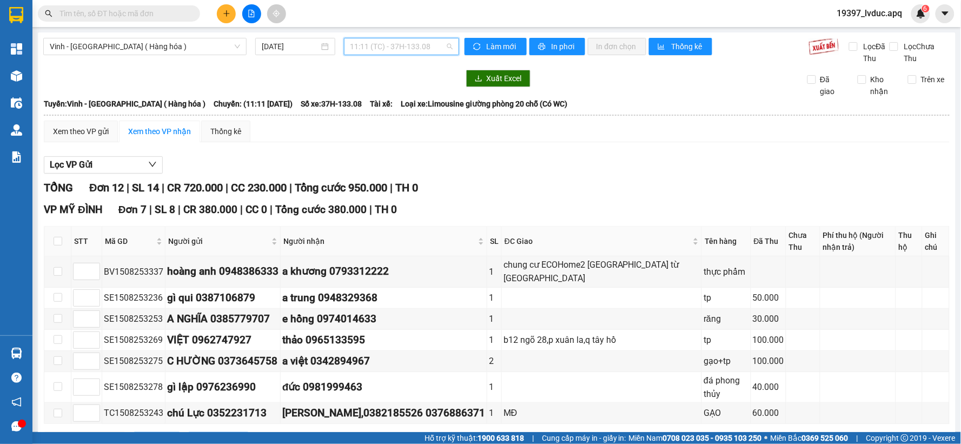
click at [438, 46] on span "11:11 (TC) - 37H-133.08" at bounding box center [401, 46] width 102 height 16
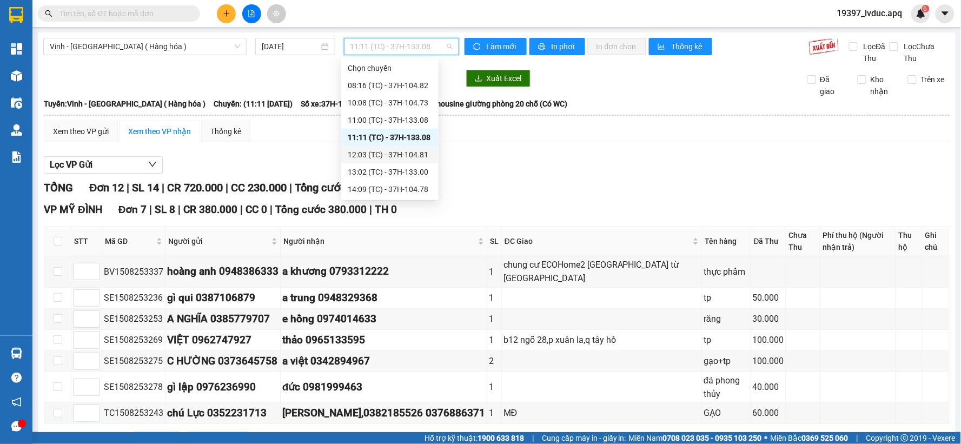
click at [395, 157] on div "12:03 (TC) - 37H-104.81" at bounding box center [390, 155] width 84 height 12
